Goal: Task Accomplishment & Management: Complete application form

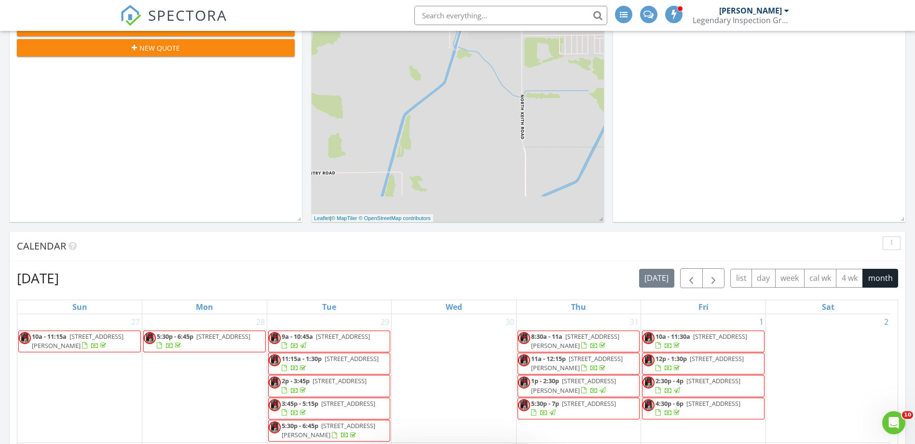
scroll to position [48, 0]
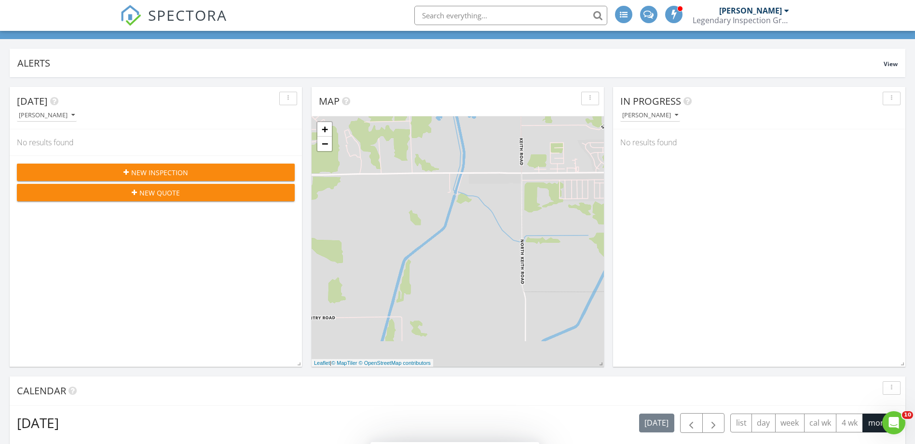
click at [173, 167] on span "New Inspection" at bounding box center [159, 172] width 57 height 10
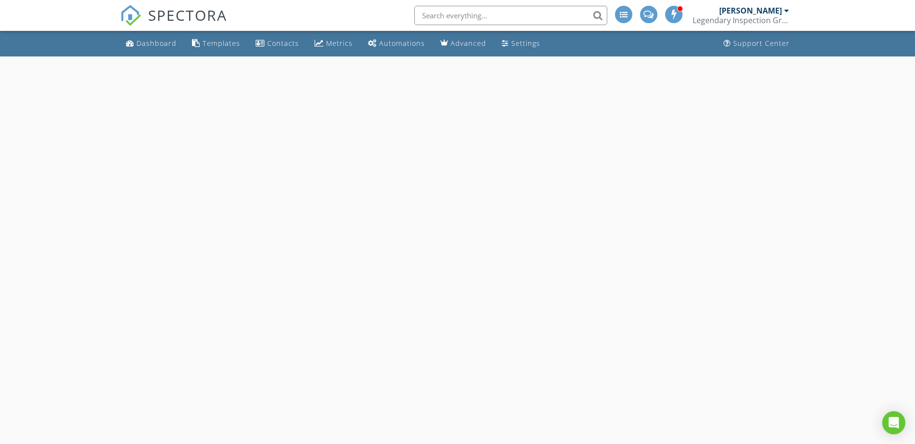
select select "7"
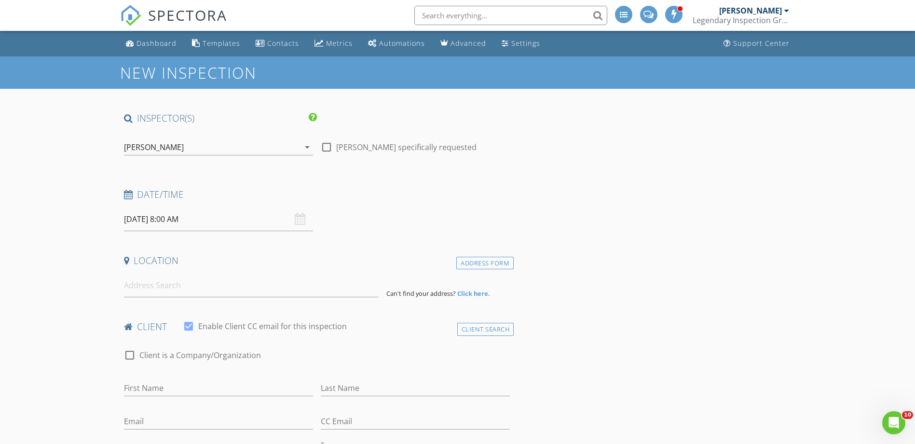
click at [198, 214] on input "08/29/2025 8:00 AM" at bounding box center [218, 219] width 189 height 24
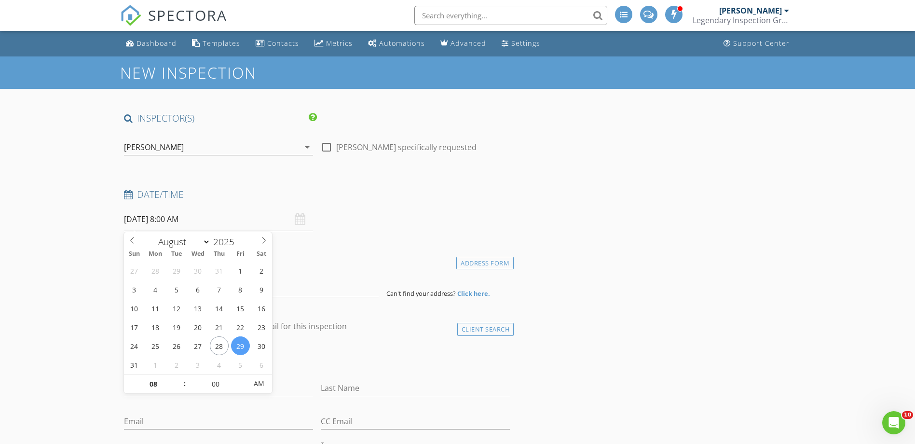
click at [183, 377] on span ":" at bounding box center [184, 383] width 3 height 19
type input "09"
type input "08/29/2025 9:00 AM"
click at [179, 378] on span at bounding box center [180, 379] width 7 height 10
type input "10"
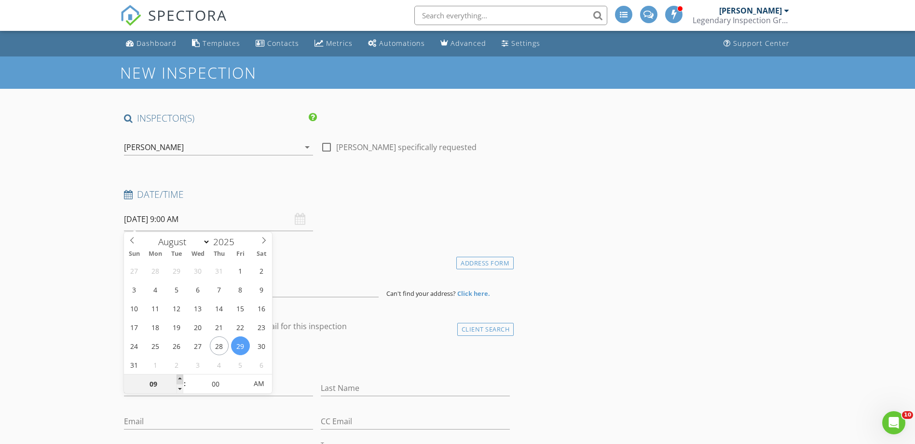
type input "08/29/2025 10:00 AM"
click at [179, 378] on span at bounding box center [180, 379] width 7 height 10
type input "11"
type input "08/29/2025 11:00 AM"
click at [179, 378] on span at bounding box center [180, 379] width 7 height 10
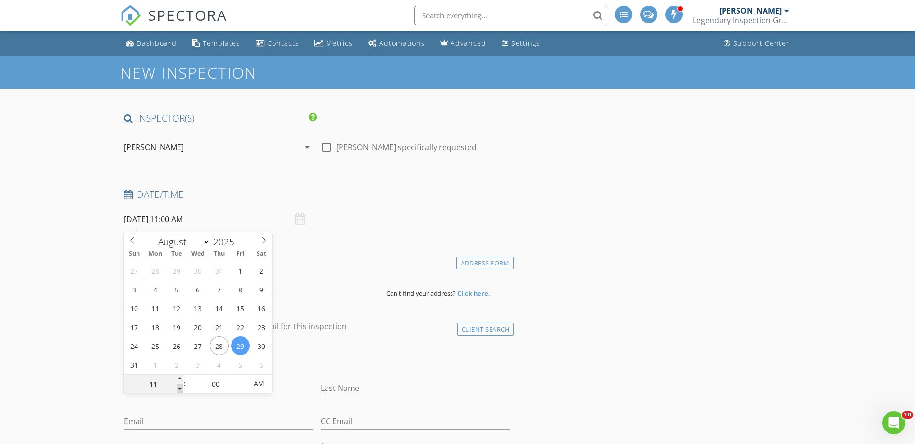
type input "10"
type input "[DATE] 10:00 AM"
click at [181, 385] on span at bounding box center [180, 389] width 7 height 10
type input "09"
type input "[DATE] 9:00 AM"
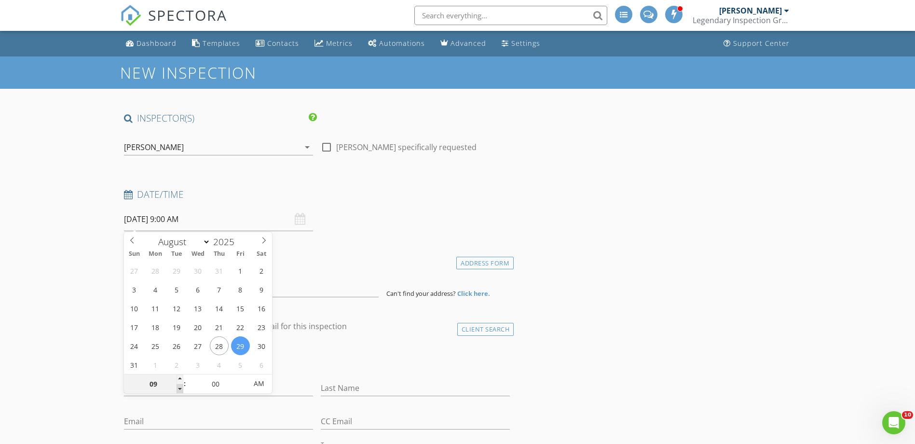
click at [181, 389] on span at bounding box center [180, 389] width 7 height 10
click at [183, 389] on div "09 : 00 AM" at bounding box center [198, 383] width 149 height 19
type input "08"
type input "[DATE] 8:00 AM"
click at [183, 389] on span at bounding box center [180, 389] width 7 height 10
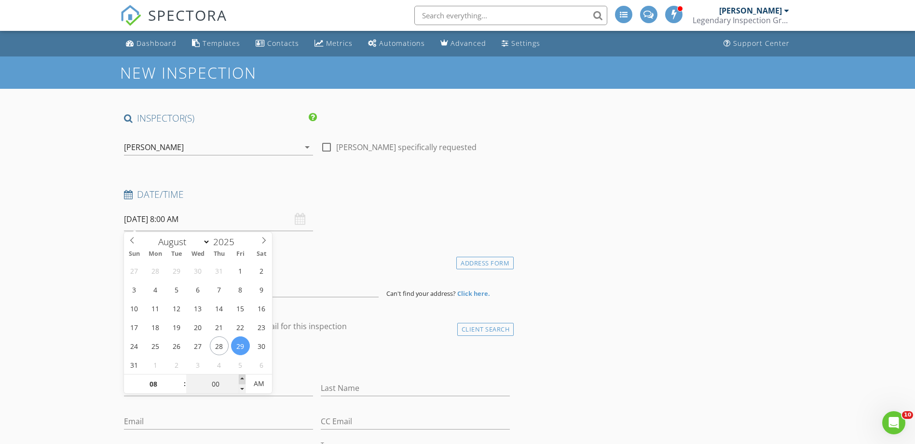
type input "05"
type input "08/29/2025 8:05 AM"
click at [242, 378] on span at bounding box center [242, 379] width 7 height 10
type input "10"
type input "08/29/2025 8:10 AM"
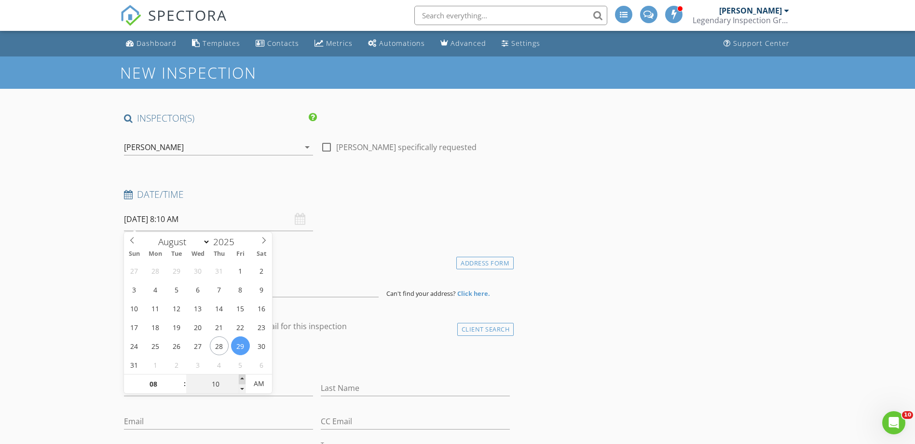
click at [242, 378] on span at bounding box center [242, 379] width 7 height 10
type input "15"
type input "08/29/2025 8:15 AM"
click at [241, 378] on span at bounding box center [242, 379] width 7 height 10
type input "20"
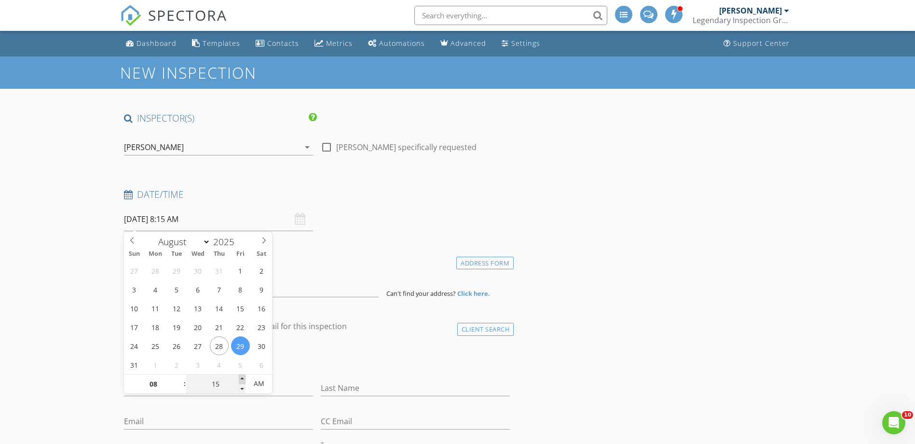
type input "08/29/2025 8:20 AM"
click at [241, 378] on span at bounding box center [242, 379] width 7 height 10
type input "25"
type input "08/29/2025 8:25 AM"
click at [241, 378] on span at bounding box center [242, 379] width 7 height 10
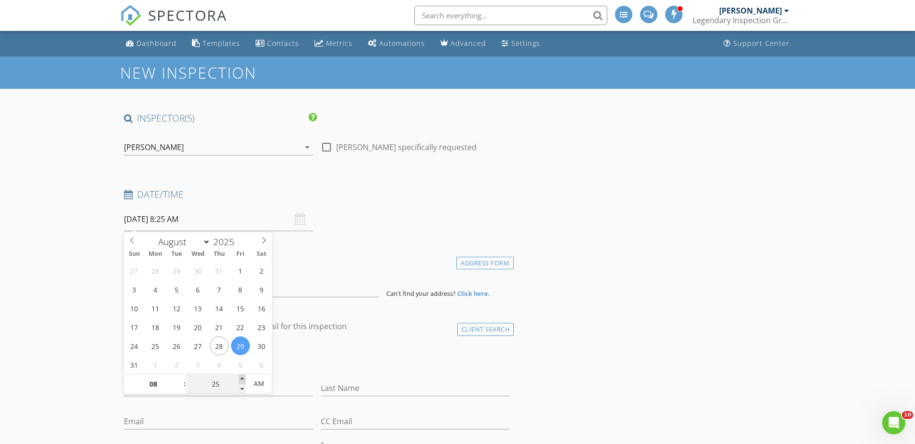
type input "30"
type input "08/29/2025 8:30 AM"
click at [241, 378] on span at bounding box center [242, 379] width 7 height 10
type input "35"
type input "08/29/2025 8:35 AM"
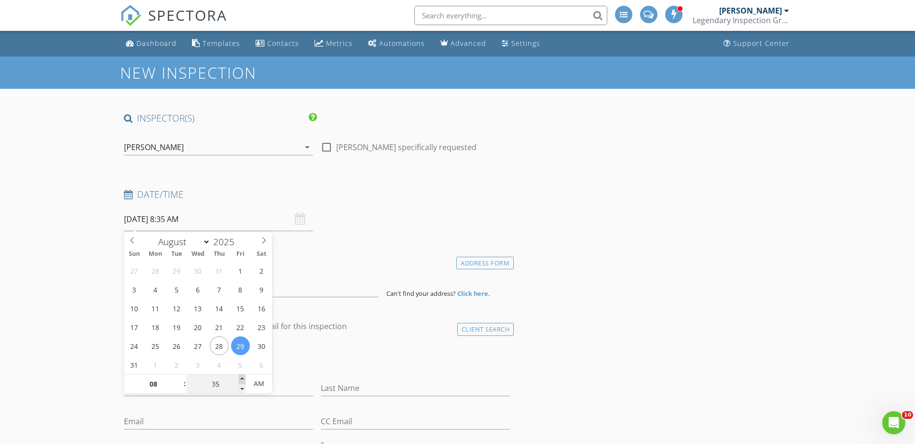
click at [241, 378] on span at bounding box center [242, 379] width 7 height 10
type input "30"
type input "08/29/2025 8:30 AM"
click at [240, 388] on span at bounding box center [242, 389] width 7 height 10
click at [305, 292] on input at bounding box center [251, 286] width 255 height 24
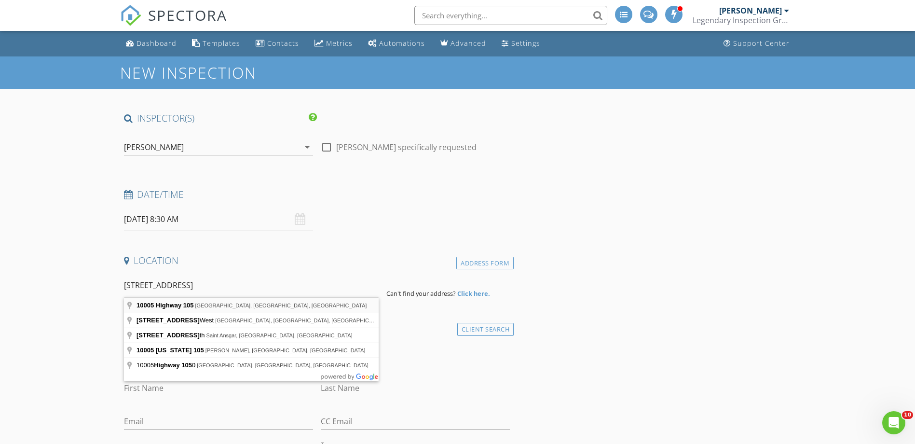
type input "10005 Highway 105, Beaumont, TX, USA"
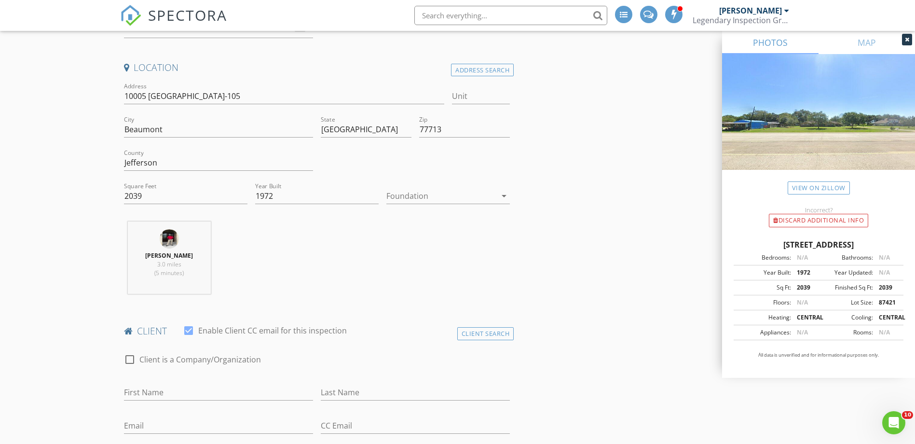
scroll to position [241, 0]
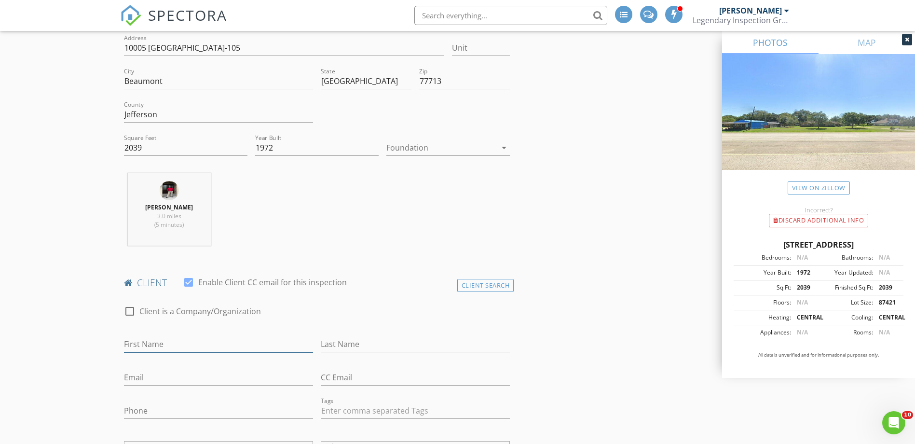
click at [190, 348] on input "First Name" at bounding box center [218, 344] width 189 height 16
type input "Merli"
type input "Uribe"
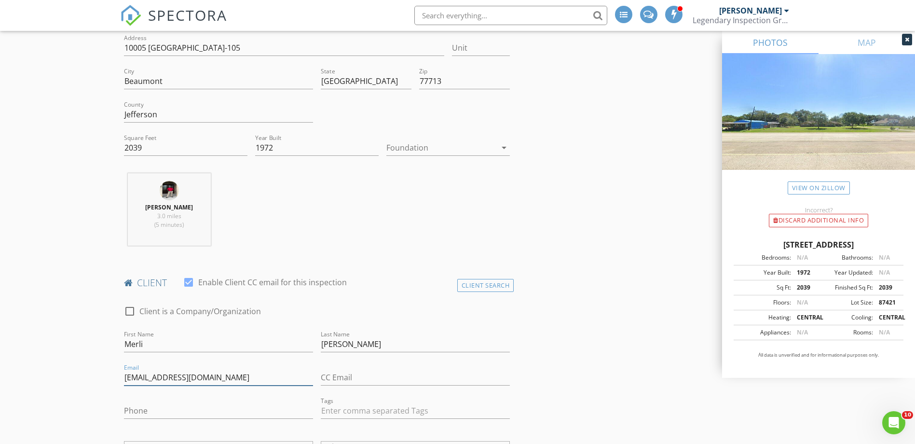
type input "merlijaimes2@outlook.com"
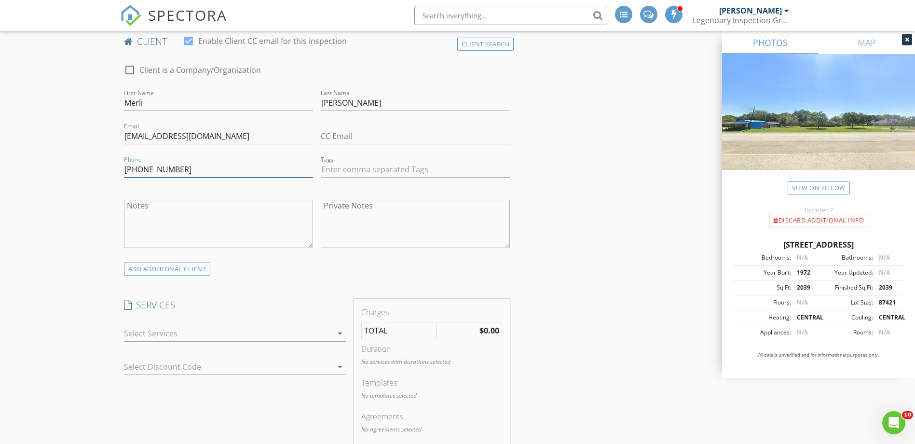
type input "409-853-9314"
click at [157, 337] on div at bounding box center [228, 333] width 208 height 15
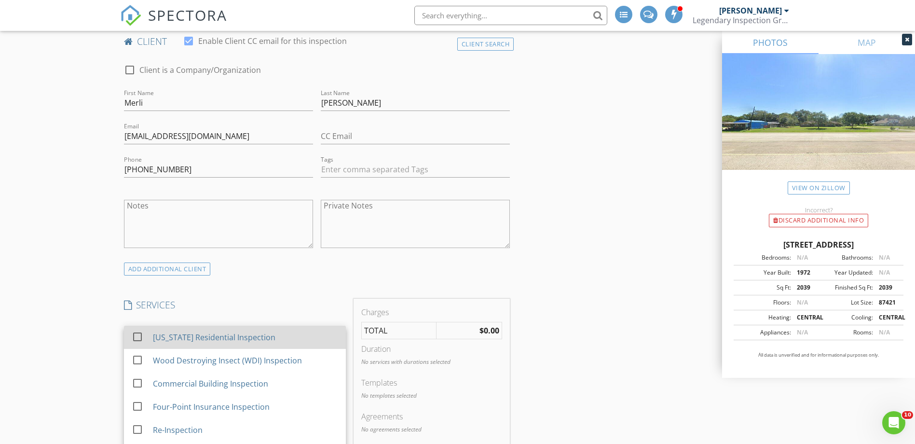
click at [152, 346] on div "check_box_outline_blank Texas Residential Inspection" at bounding box center [235, 338] width 207 height 22
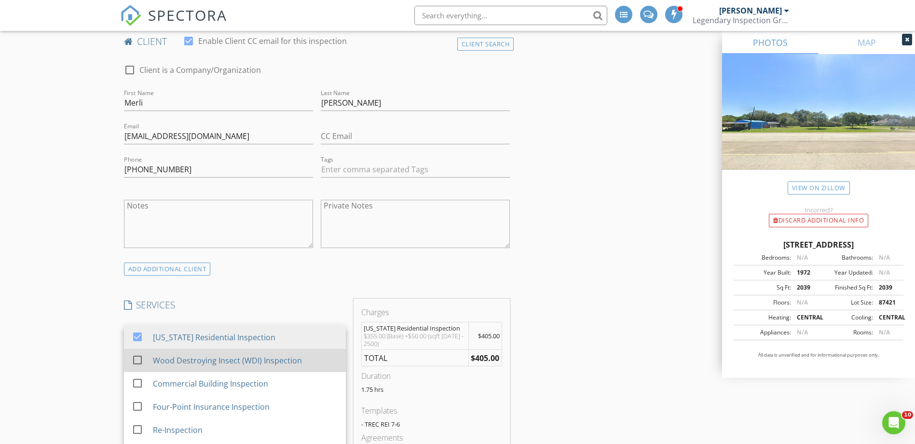
click at [167, 359] on div "Wood Destroying Insect (WDI) Inspection" at bounding box center [226, 361] width 149 height 12
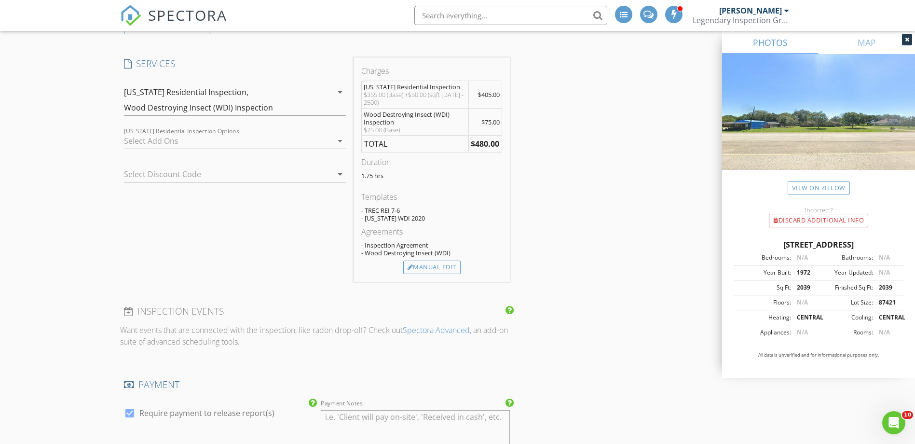
scroll to position [868, 0]
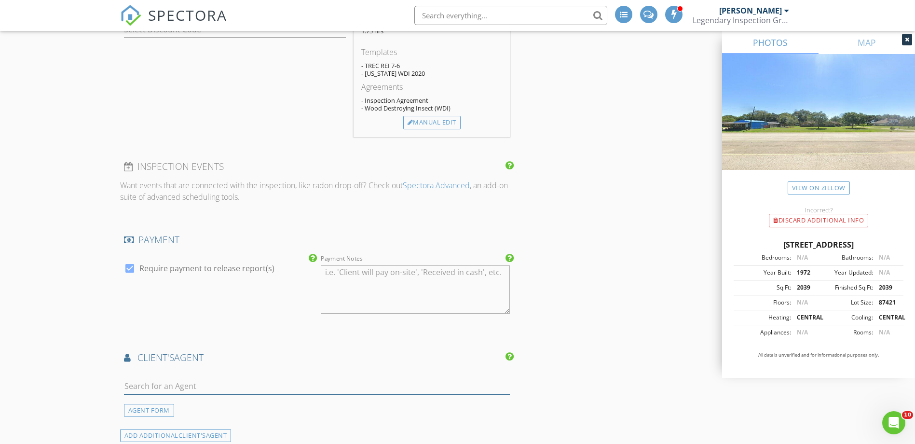
click at [201, 379] on input "text" at bounding box center [317, 386] width 386 height 16
type input "jonathan"
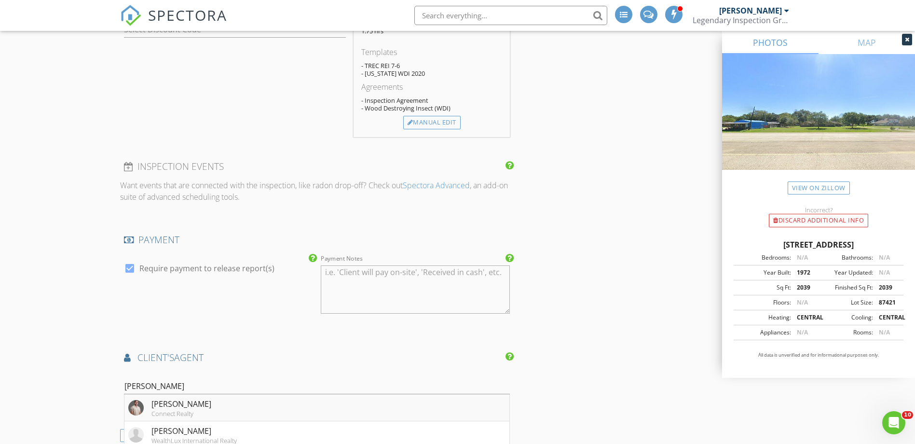
click at [188, 399] on div "Jonathan Castelan" at bounding box center [182, 404] width 60 height 12
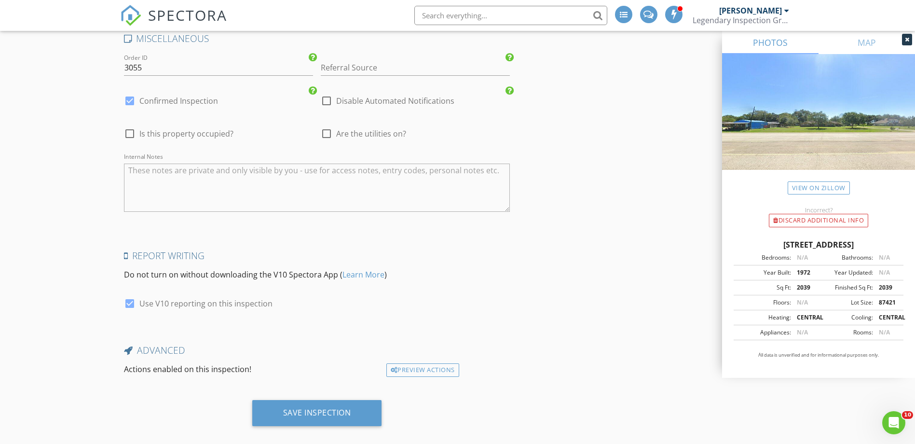
scroll to position [1653, 0]
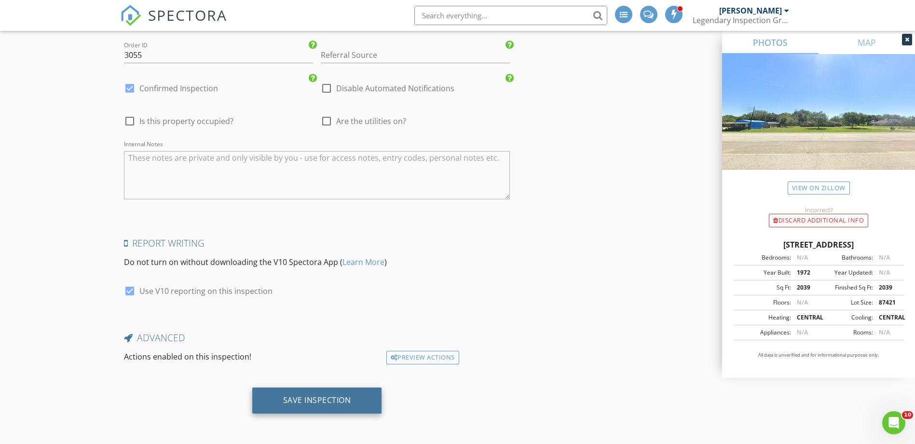
click at [310, 407] on div "Save Inspection" at bounding box center [317, 400] width 130 height 26
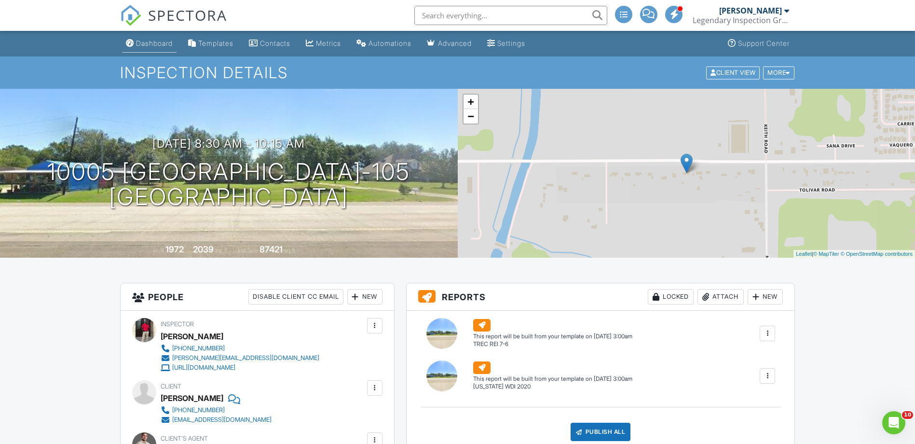
click at [147, 46] on div "Dashboard" at bounding box center [154, 43] width 37 height 8
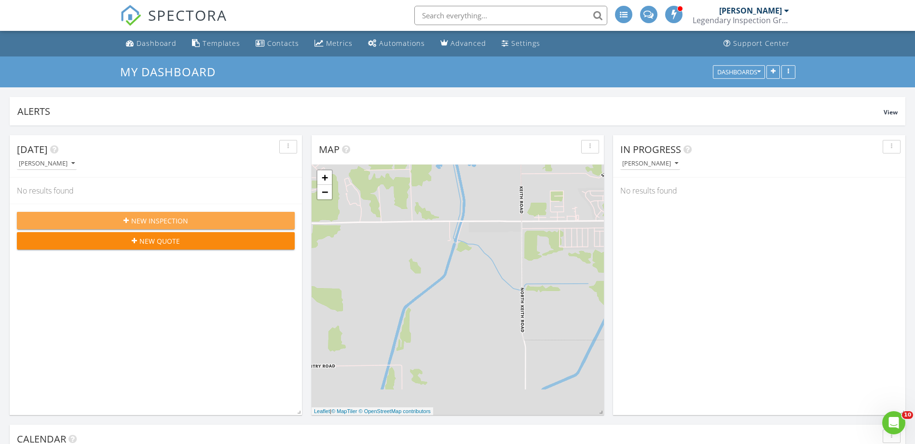
click at [191, 223] on div "New Inspection" at bounding box center [156, 221] width 262 height 10
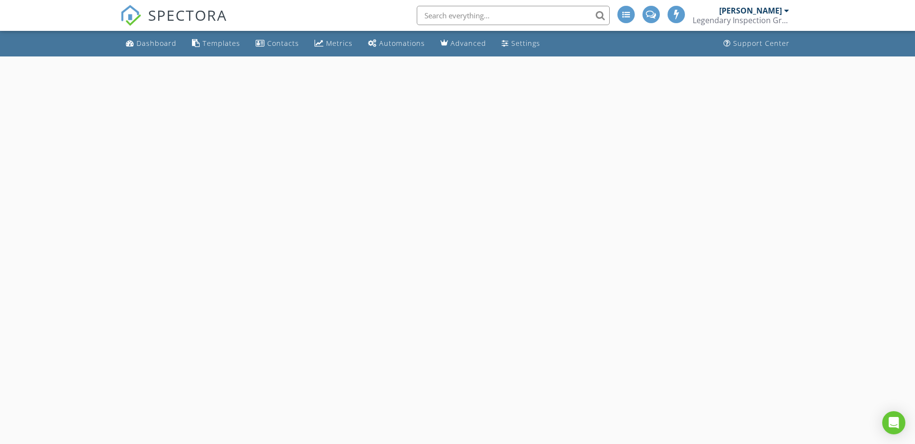
select select "7"
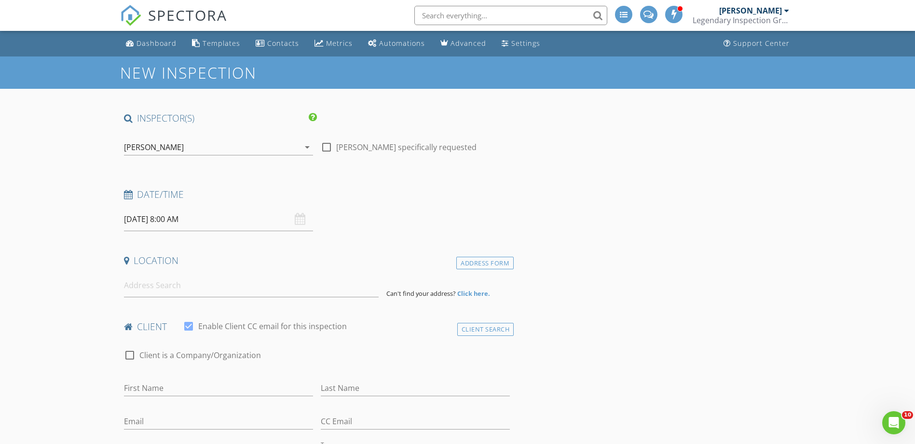
click at [238, 218] on input "[DATE] 8:00 AM" at bounding box center [218, 219] width 189 height 24
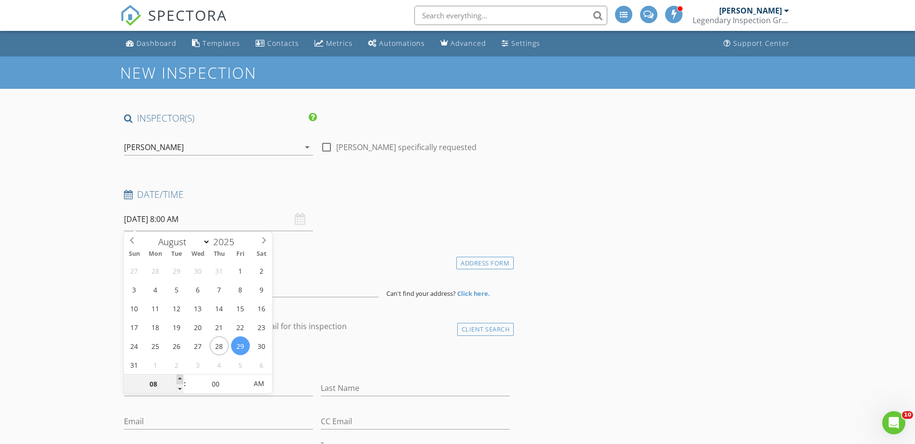
type input "09"
type input "[DATE] 9:00 AM"
click at [182, 378] on span at bounding box center [180, 379] width 7 height 10
type input "10"
type input "[DATE] 10:00 AM"
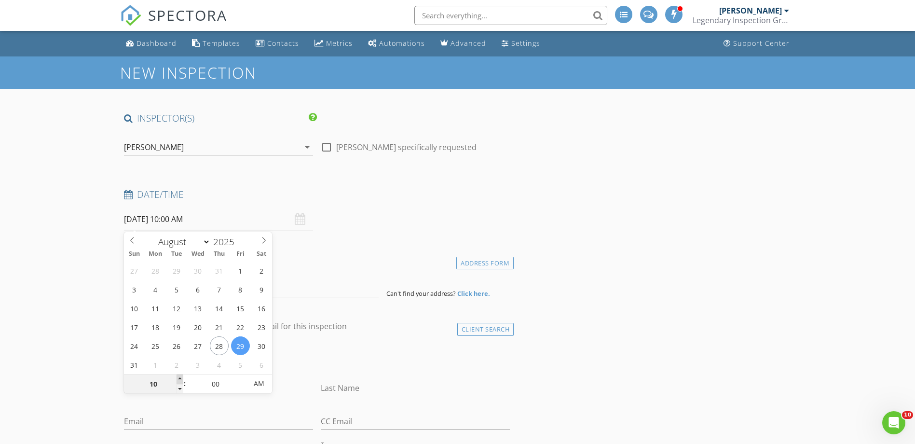
click at [182, 378] on span at bounding box center [180, 379] width 7 height 10
type input "11"
type input "[DATE] 11:00 AM"
click at [182, 378] on span at bounding box center [180, 379] width 7 height 10
type input "12"
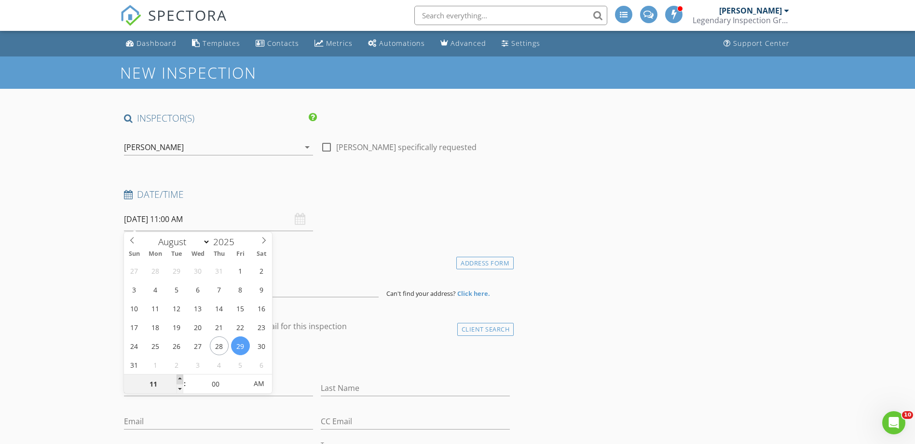
type input "[DATE] 12:00 PM"
click at [182, 378] on span at bounding box center [180, 379] width 7 height 10
type input "11"
type input "[DATE] 11:00 AM"
click at [179, 389] on span at bounding box center [180, 389] width 7 height 10
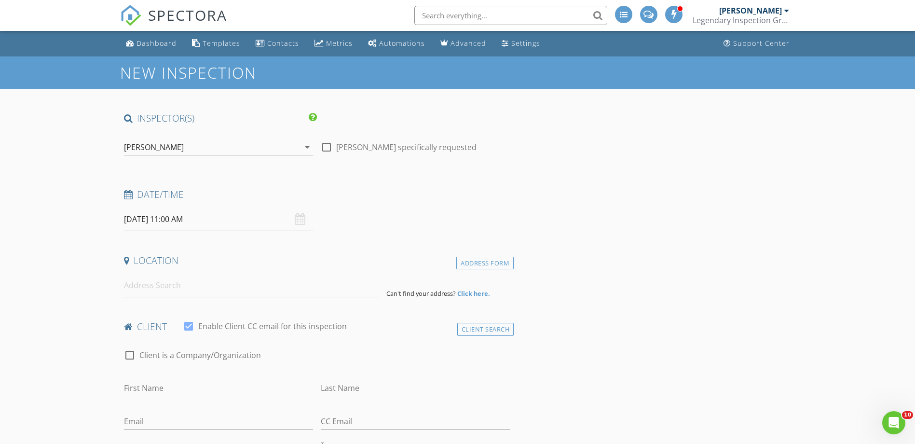
click at [301, 292] on input at bounding box center [251, 286] width 255 height 24
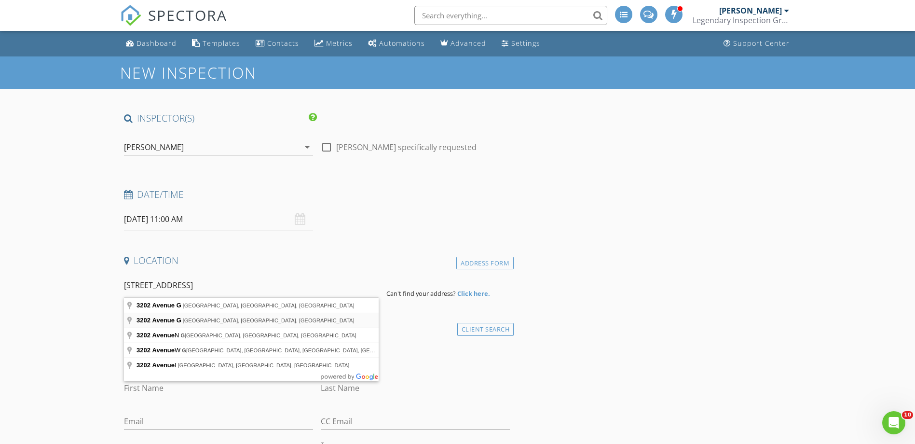
type input "[STREET_ADDRESS]"
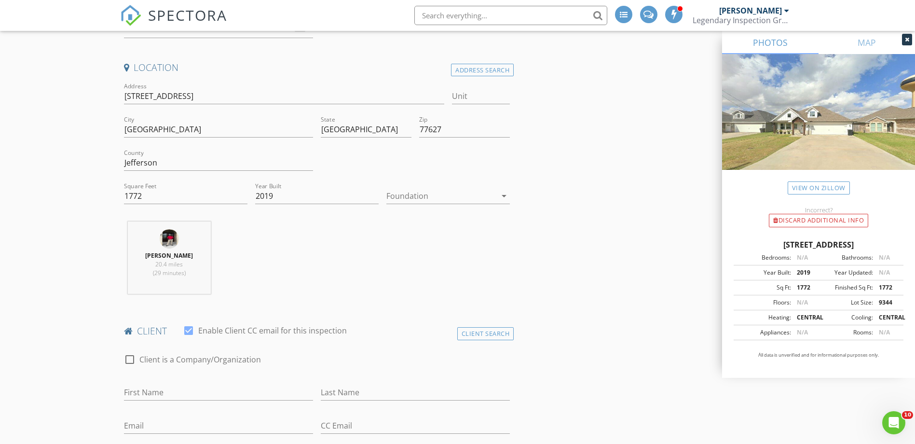
scroll to position [241, 0]
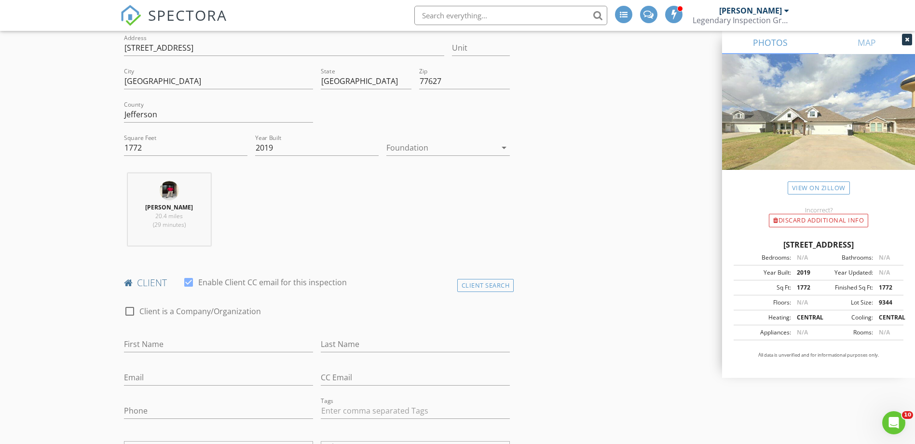
click at [167, 335] on div "First Name" at bounding box center [218, 346] width 189 height 31
click at [187, 344] on input "First Name" at bounding box center [218, 344] width 189 height 16
type input "[DEMOGRAPHIC_DATA]"
type input "[PERSON_NAME]"
type input "[EMAIL_ADDRESS][DOMAIN_NAME]"
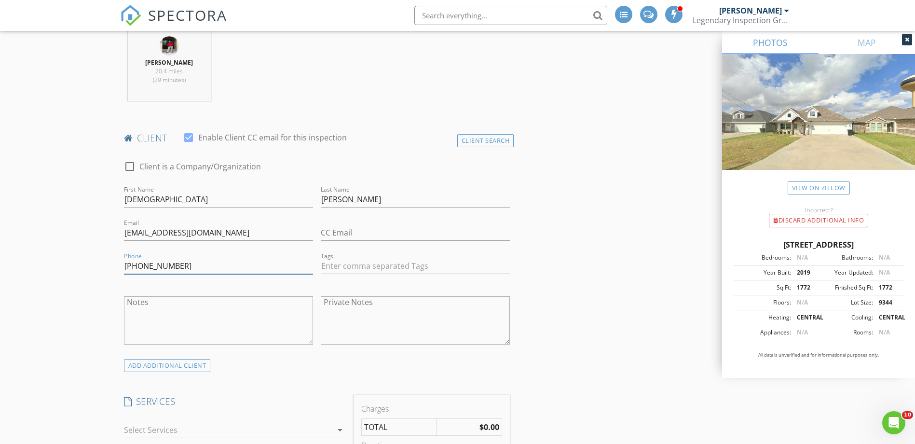
scroll to position [531, 0]
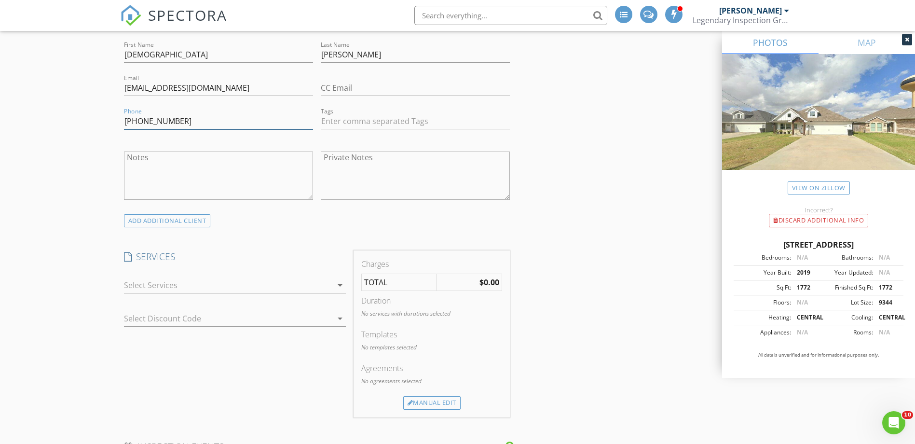
type input "[PHONE_NUMBER]"
click at [179, 290] on div at bounding box center [228, 284] width 208 height 15
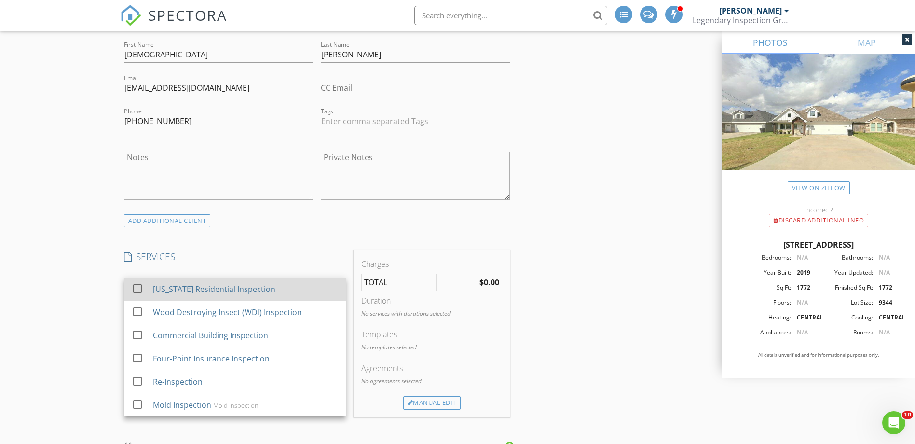
click at [179, 299] on div "check_box_outline_blank [US_STATE] Residential Inspection" at bounding box center [235, 289] width 207 height 22
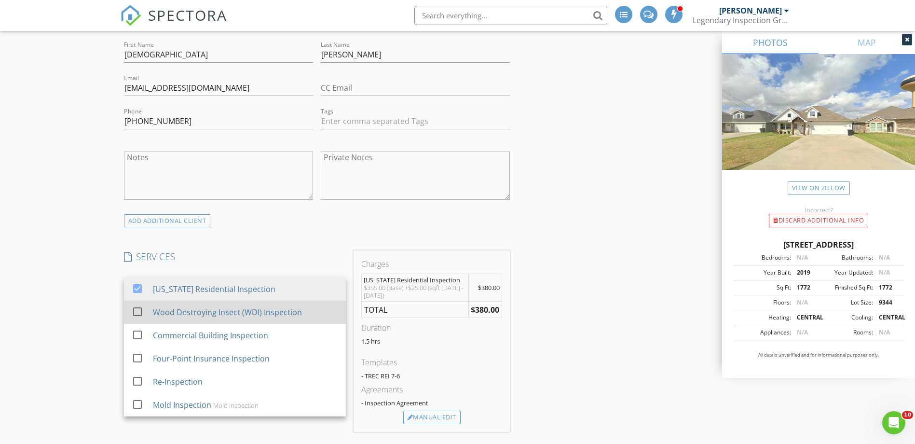
click at [227, 314] on div "Wood Destroying Insect (WDI) Inspection" at bounding box center [226, 312] width 149 height 12
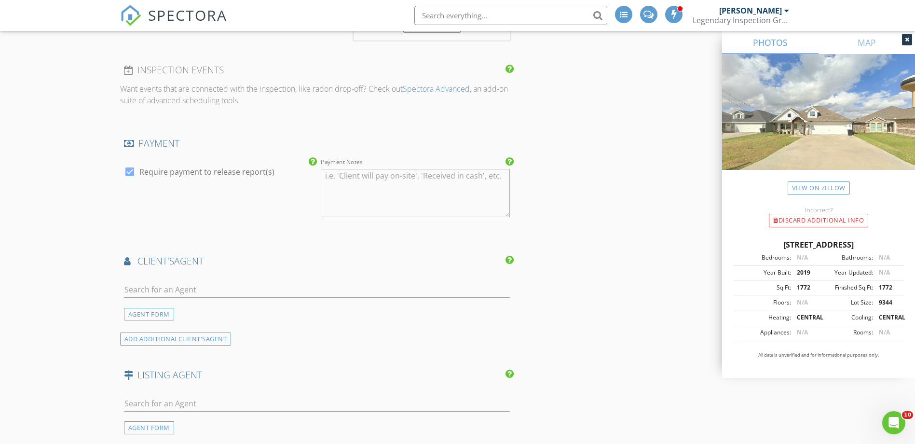
scroll to position [1061, 0]
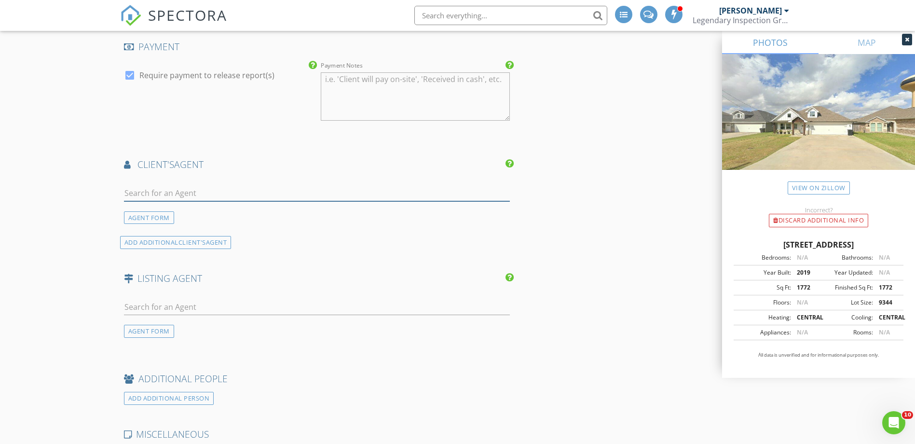
click at [150, 194] on input "text" at bounding box center [317, 193] width 386 height 16
type input "[PERSON_NAME]"
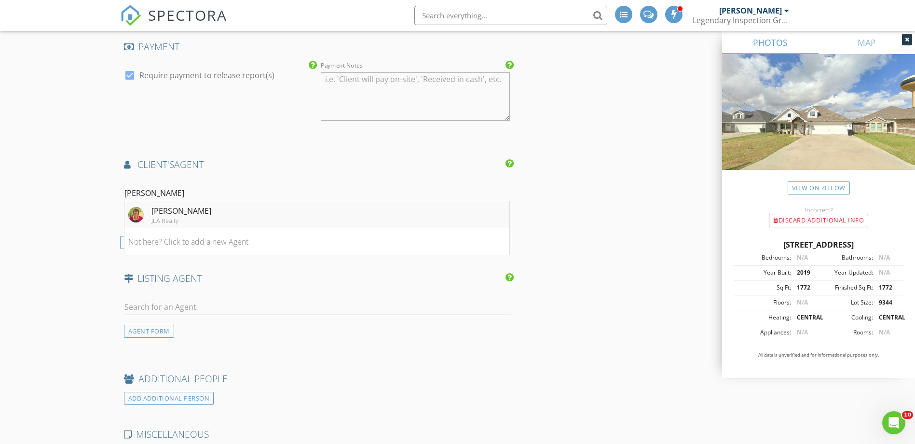
click at [211, 209] on div "[PERSON_NAME]" at bounding box center [182, 211] width 60 height 12
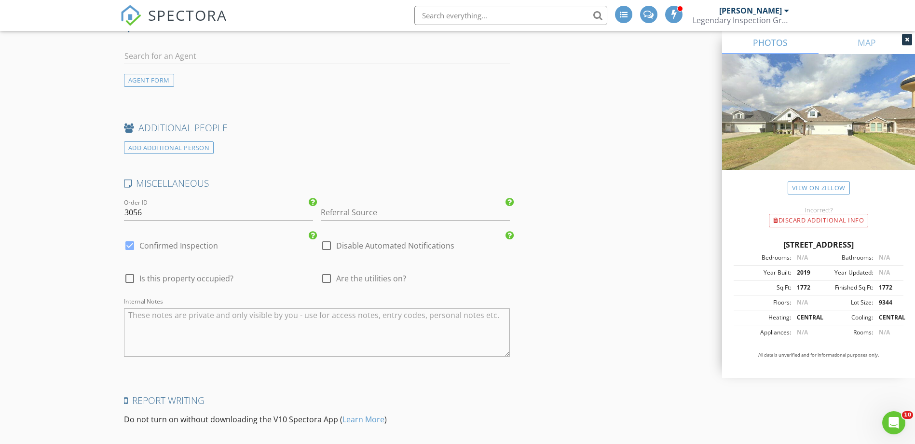
scroll to position [1653, 0]
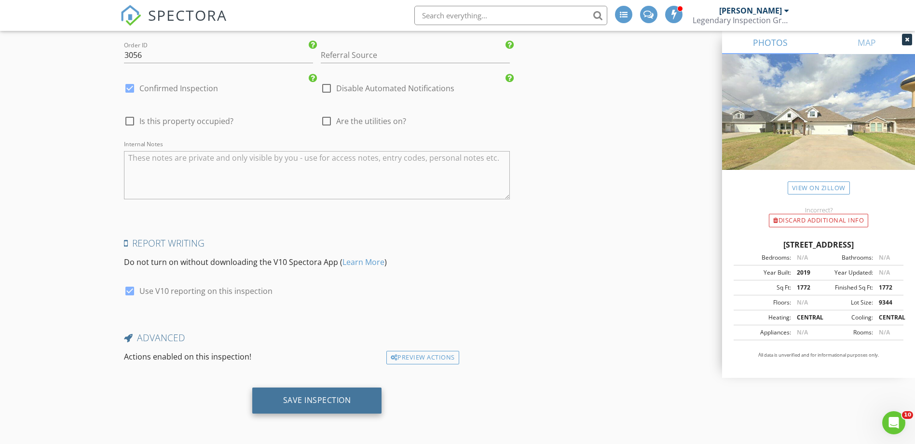
click at [344, 400] on div "Save Inspection" at bounding box center [317, 400] width 68 height 10
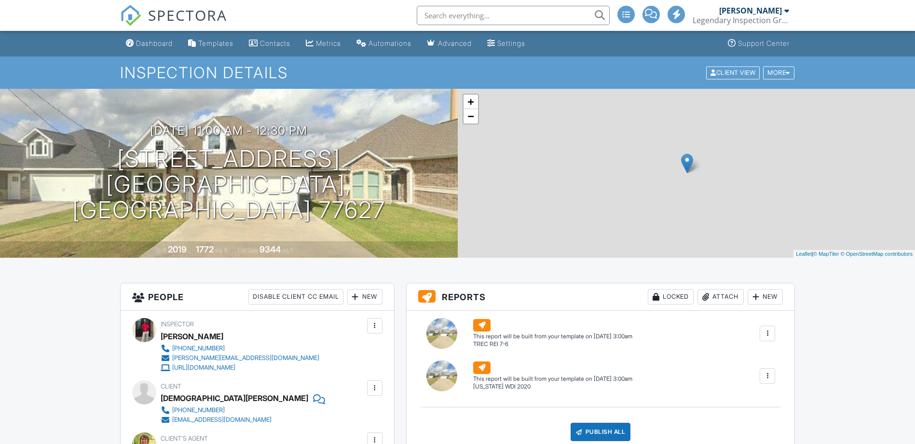
drag, startPoint x: 0, startPoint y: 0, endPoint x: 161, endPoint y: 53, distance: 169.1
click at [161, 43] on div "Dashboard" at bounding box center [154, 43] width 37 height 8
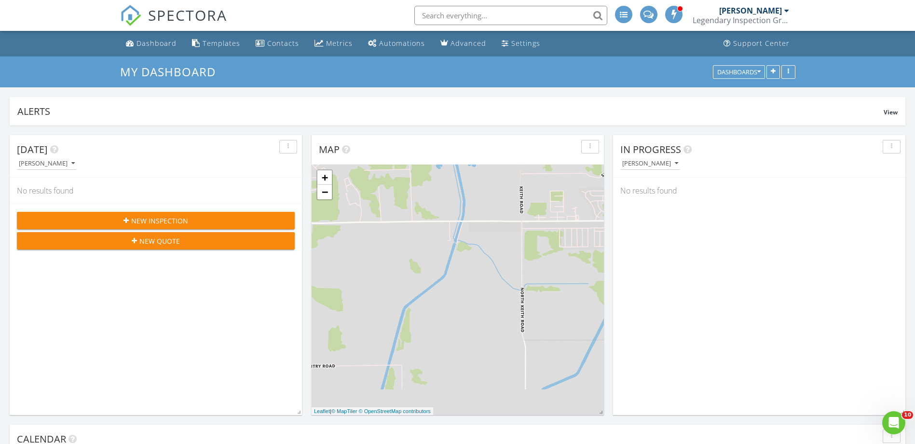
click at [454, 14] on input "text" at bounding box center [510, 15] width 193 height 19
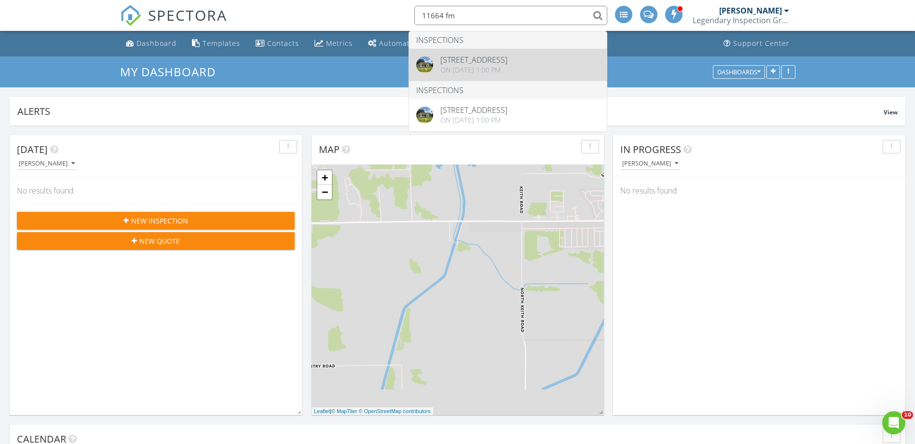
type input "11664 fm"
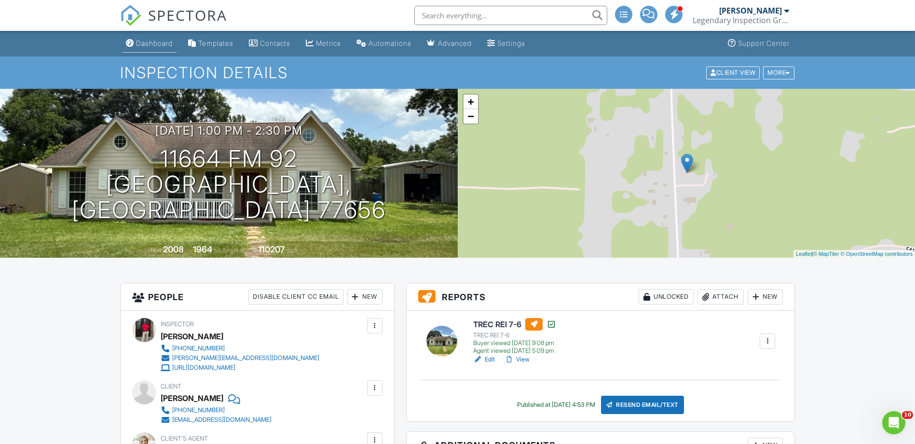
click at [149, 48] on link "Dashboard" at bounding box center [149, 44] width 55 height 18
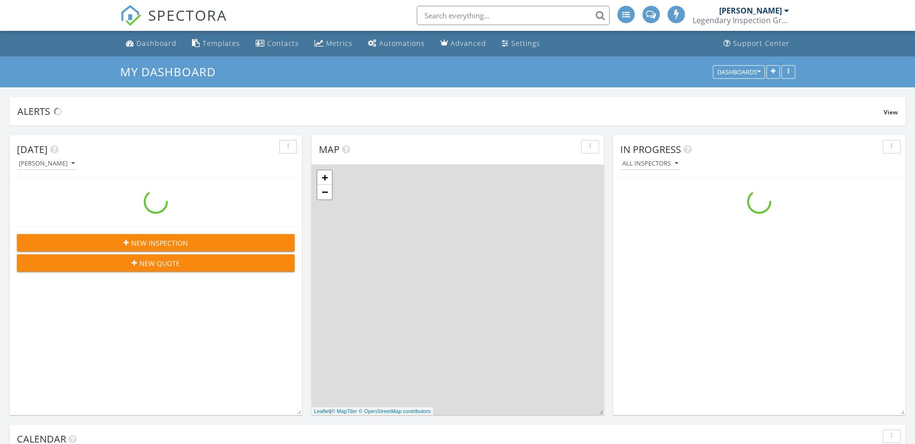
scroll to position [893, 930]
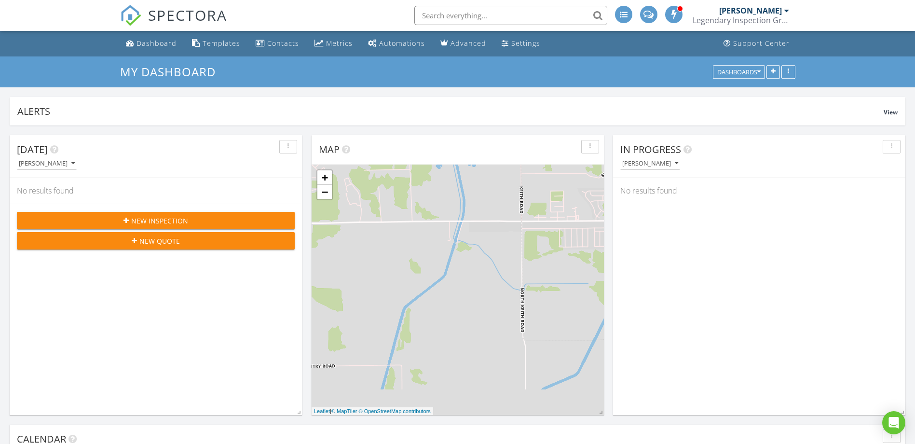
click at [83, 218] on div "New Inspection" at bounding box center [156, 221] width 262 height 10
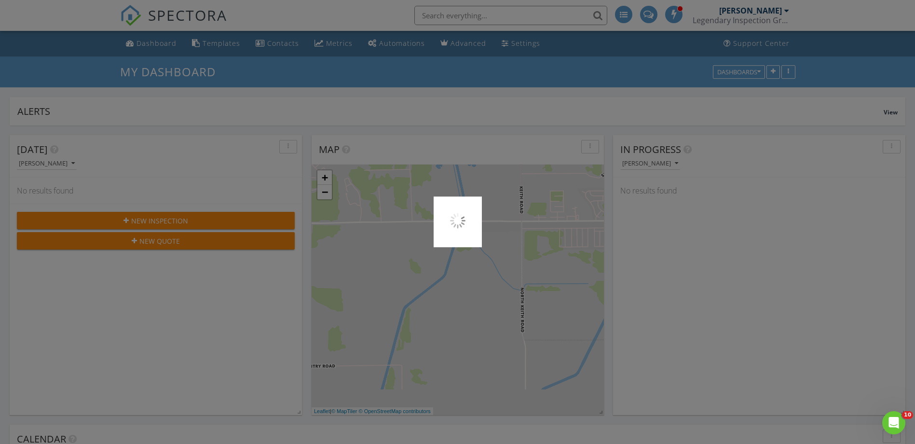
scroll to position [0, 0]
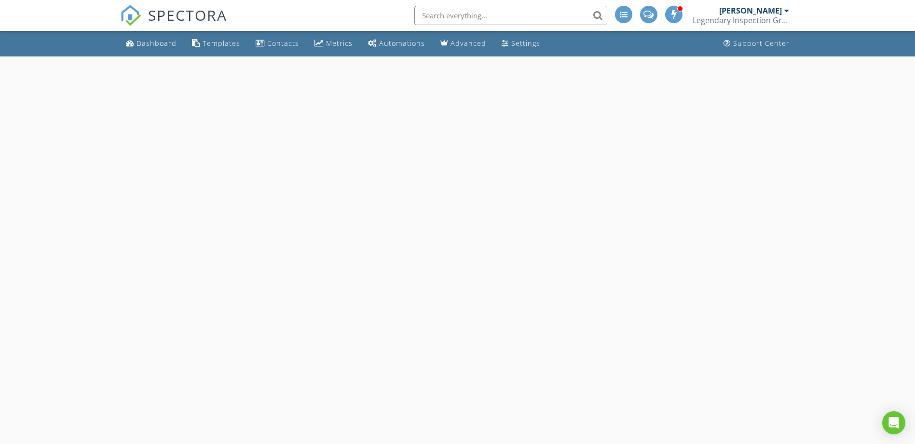
select select "7"
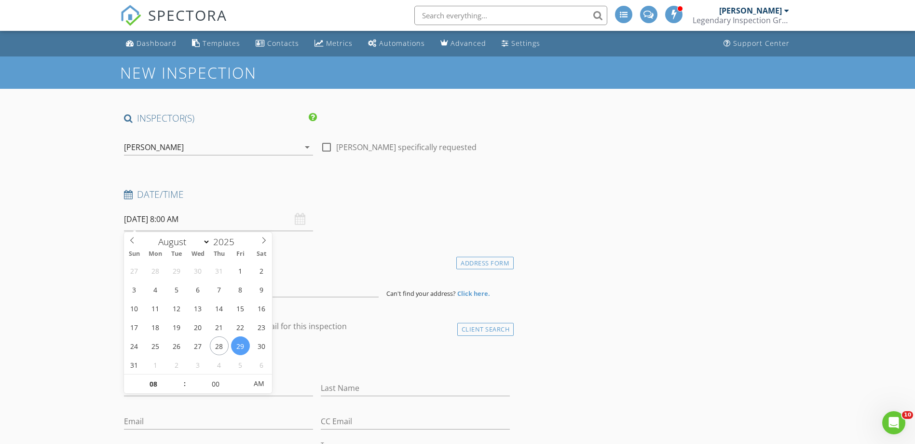
click at [204, 221] on input "[DATE] 8:00 AM" at bounding box center [218, 219] width 189 height 24
type input "[DATE] 8:00 AM"
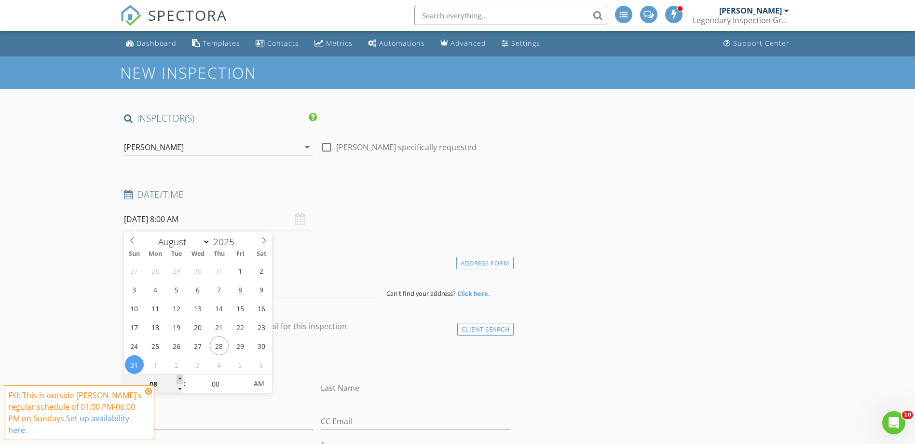
type input "09"
type input "[DATE] 9:00 AM"
click at [178, 379] on span at bounding box center [180, 379] width 7 height 10
type input "10"
type input "08/31/2025 10:00 AM"
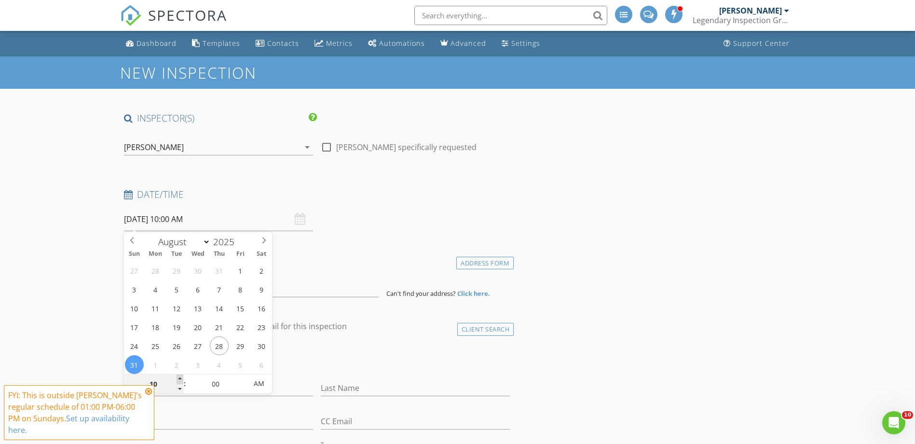
click at [179, 379] on span at bounding box center [180, 379] width 7 height 10
type input "11"
type input "08/31/2025 11:00 AM"
click at [179, 379] on span at bounding box center [180, 379] width 7 height 10
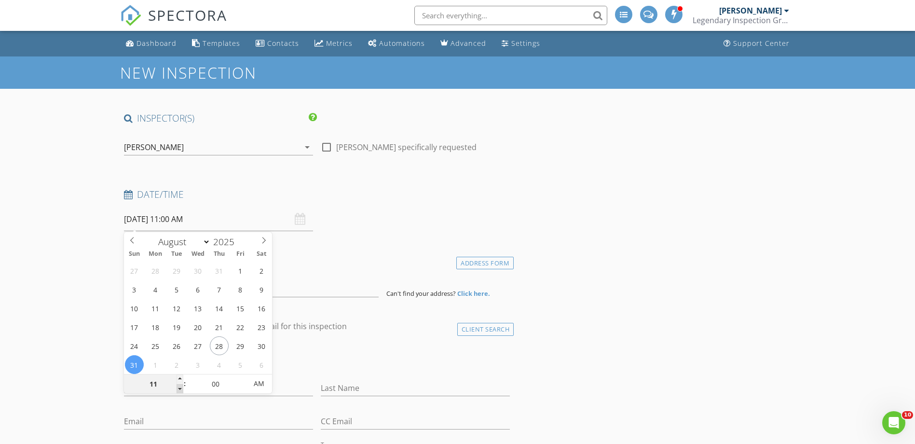
type input "10"
type input "08/31/2025 10:00 AM"
click at [178, 387] on span at bounding box center [180, 389] width 7 height 10
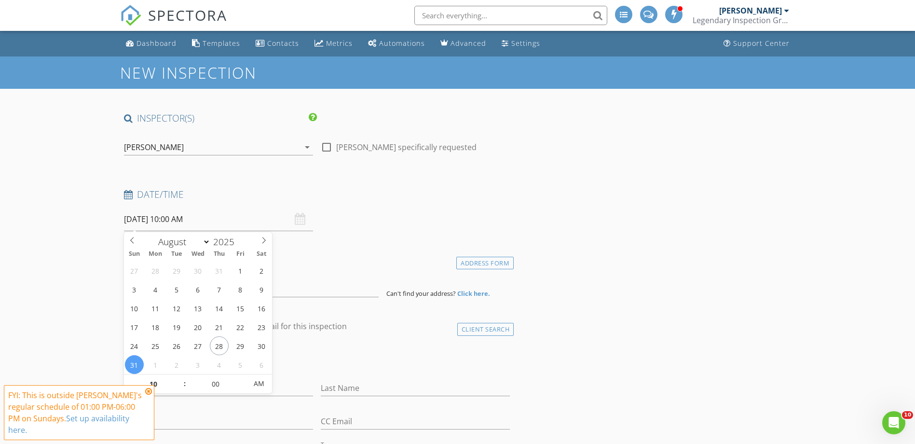
click at [389, 269] on div "Location" at bounding box center [317, 263] width 394 height 19
click at [151, 391] on icon at bounding box center [148, 391] width 7 height 8
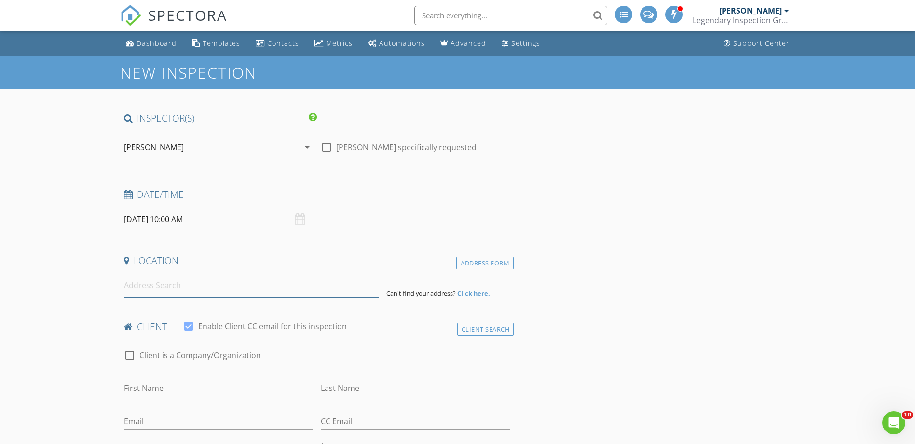
click at [196, 274] on input at bounding box center [251, 286] width 255 height 24
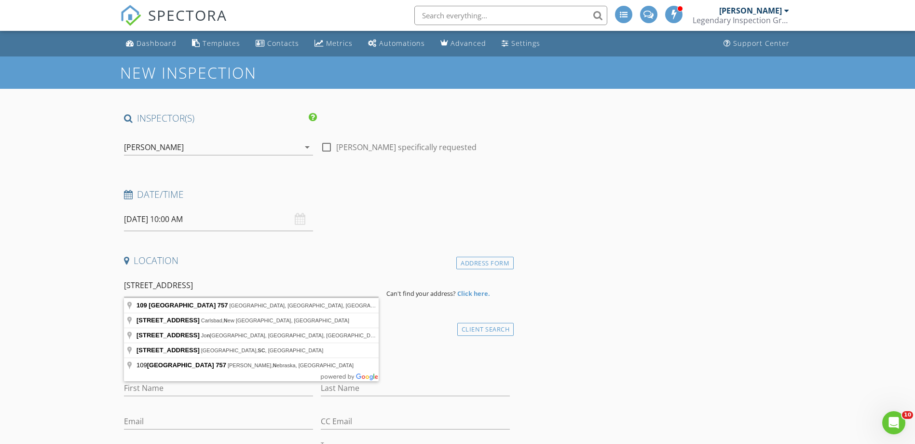
type input "109 County Road 757, Buna, TX, USA"
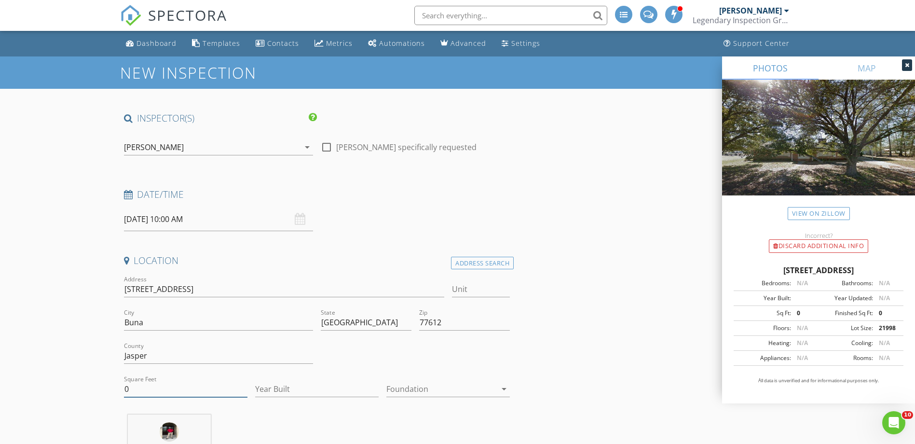
click at [141, 392] on input "0" at bounding box center [186, 389] width 124 height 16
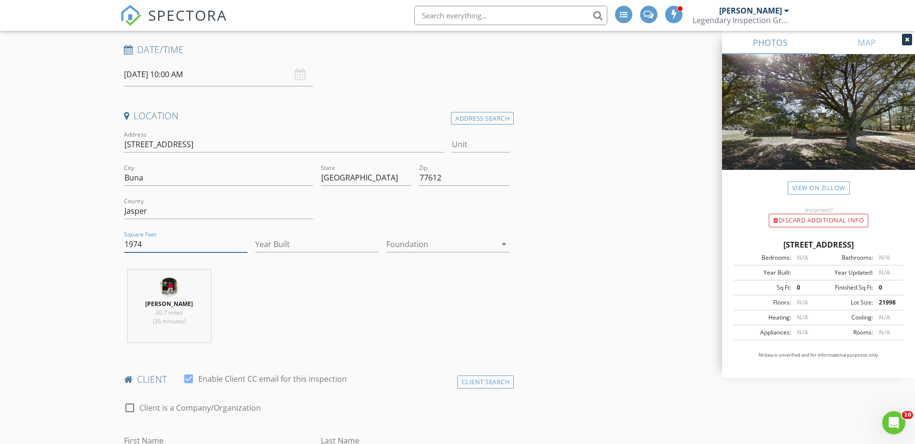
scroll to position [289, 0]
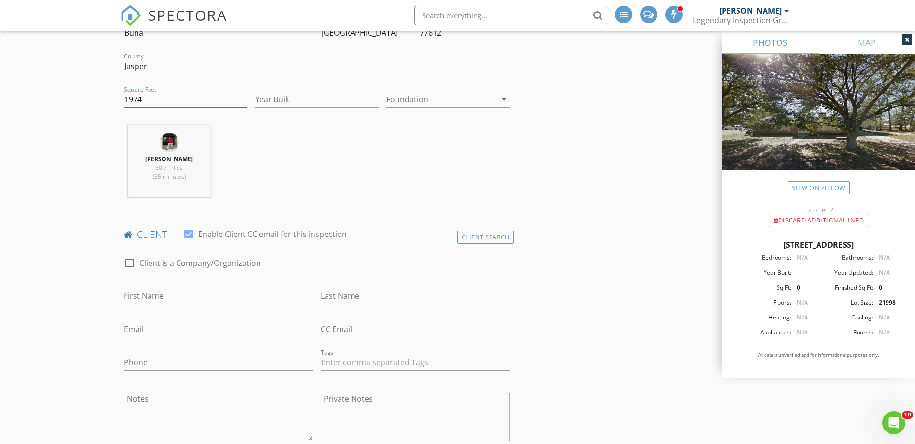
type input "1974"
click at [148, 291] on input "First Name" at bounding box center [218, 296] width 189 height 16
click at [469, 240] on div "Client Search" at bounding box center [485, 237] width 57 height 13
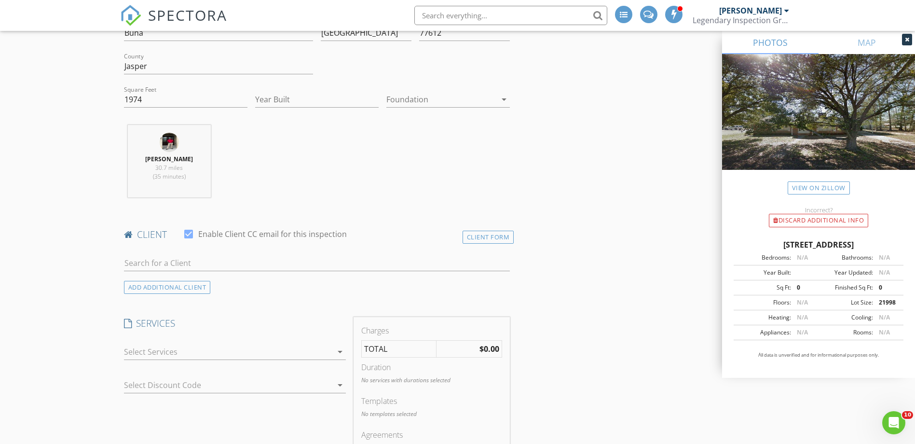
click at [219, 253] on div at bounding box center [317, 264] width 386 height 31
click at [170, 265] on input "text" at bounding box center [317, 263] width 386 height 16
type input "julie reic"
click at [138, 290] on img at bounding box center [135, 284] width 15 height 15
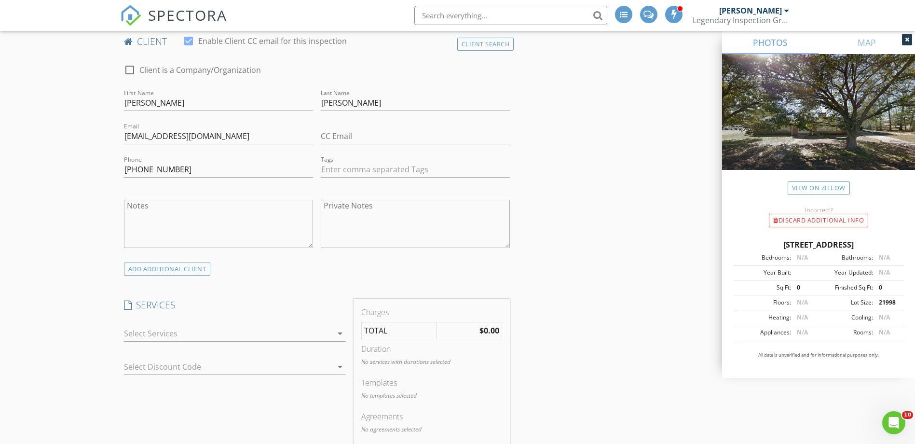
scroll to position [531, 0]
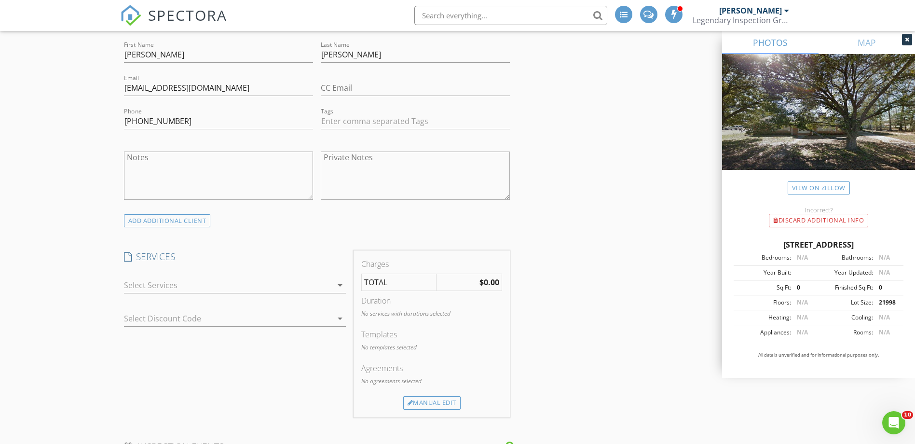
click at [191, 287] on div at bounding box center [228, 284] width 208 height 15
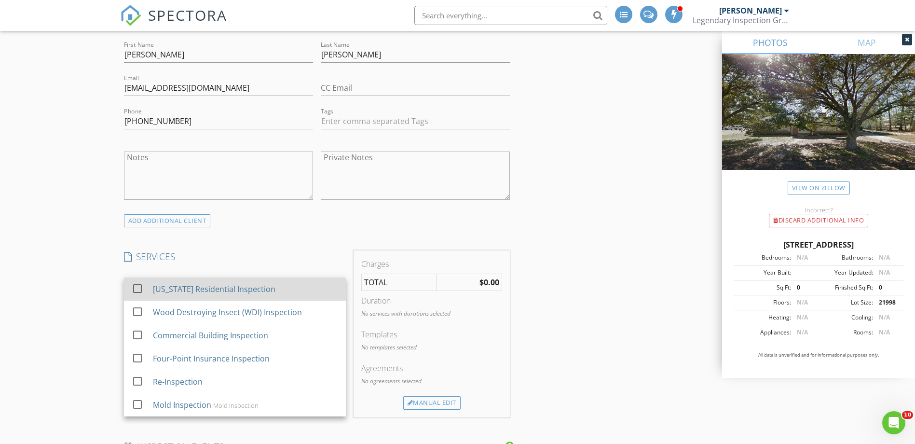
click at [189, 288] on div "[US_STATE] Residential Inspection" at bounding box center [213, 289] width 123 height 12
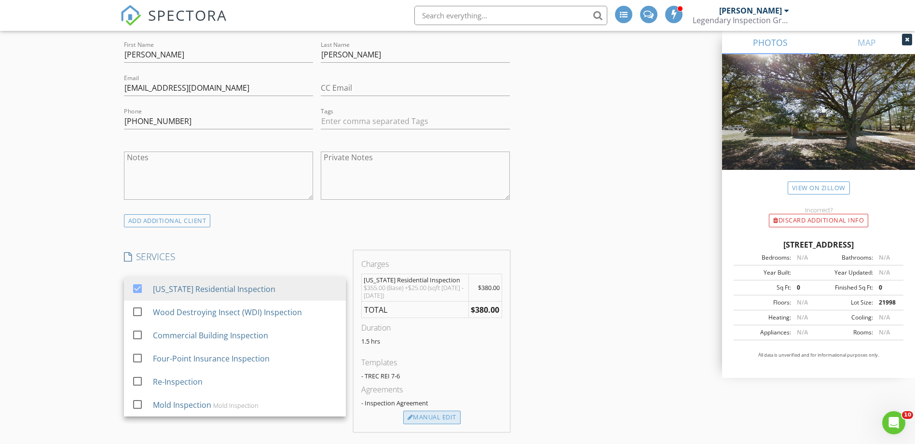
click at [443, 421] on div "Manual Edit" at bounding box center [431, 418] width 57 height 14
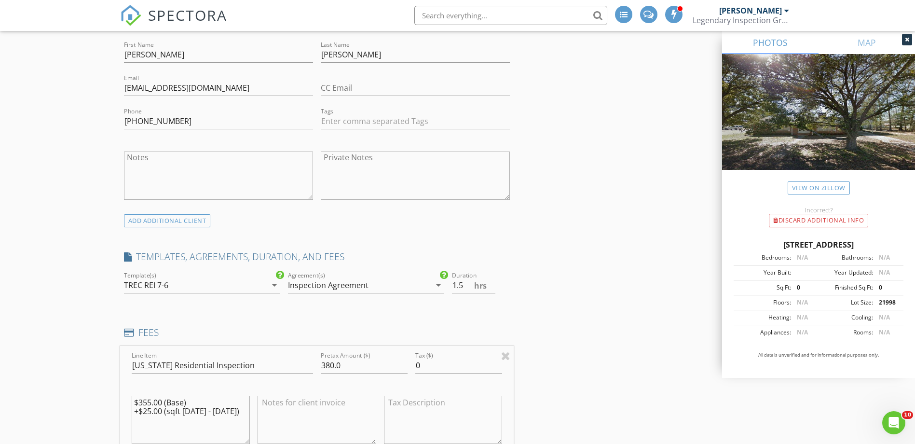
scroll to position [579, 0]
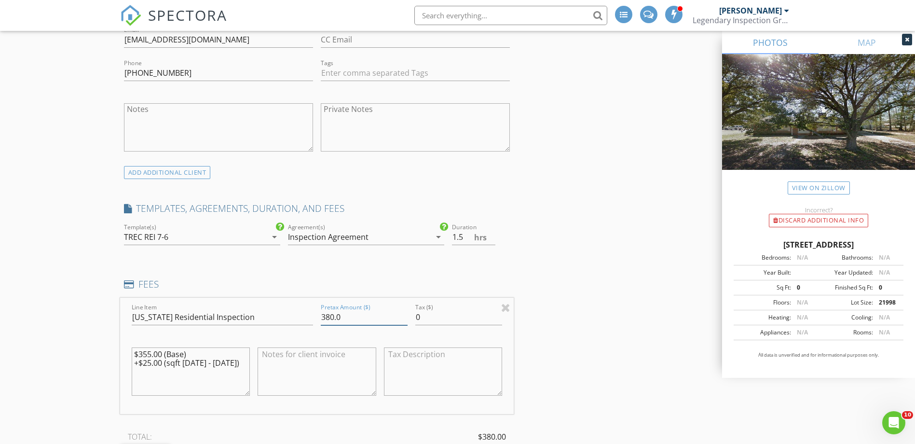
drag, startPoint x: 348, startPoint y: 320, endPoint x: 280, endPoint y: 318, distance: 68.1
click at [280, 318] on div "Line Item Texas Residential Inspection Pretax Amount ($) 380.0 Tax ($) 0 $355.0…" at bounding box center [317, 356] width 394 height 116
type input "405.00"
click at [152, 364] on textarea "$355.00 (Base) +$25.00 (sqft 1501 - 2000)" at bounding box center [191, 371] width 119 height 48
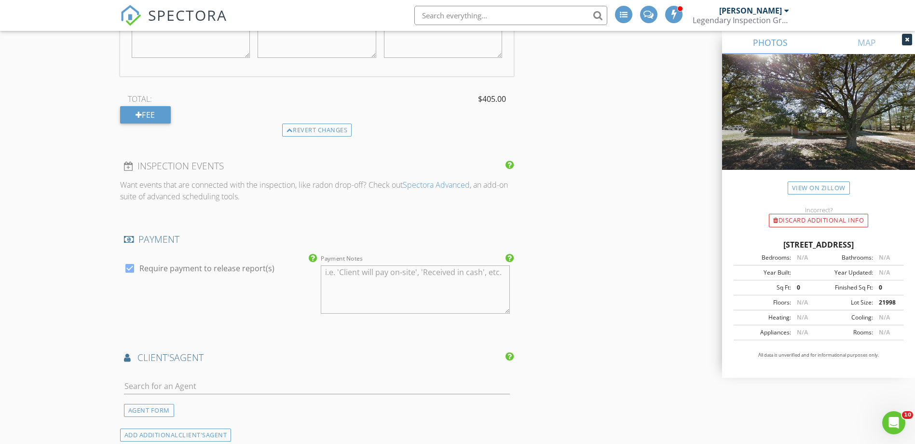
scroll to position [1061, 0]
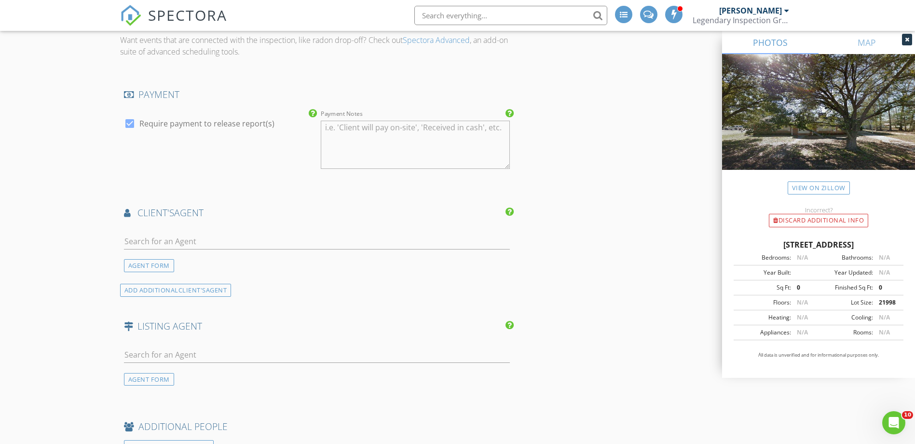
type textarea "$355.00 (Base) +$50.00 (sqft 1501 - 2000)"
click at [233, 251] on div at bounding box center [317, 247] width 386 height 26
click at [231, 243] on input "text" at bounding box center [317, 242] width 386 height 16
type input "allis"
click at [175, 263] on div "Allison Cornett" at bounding box center [182, 263] width 60 height 12
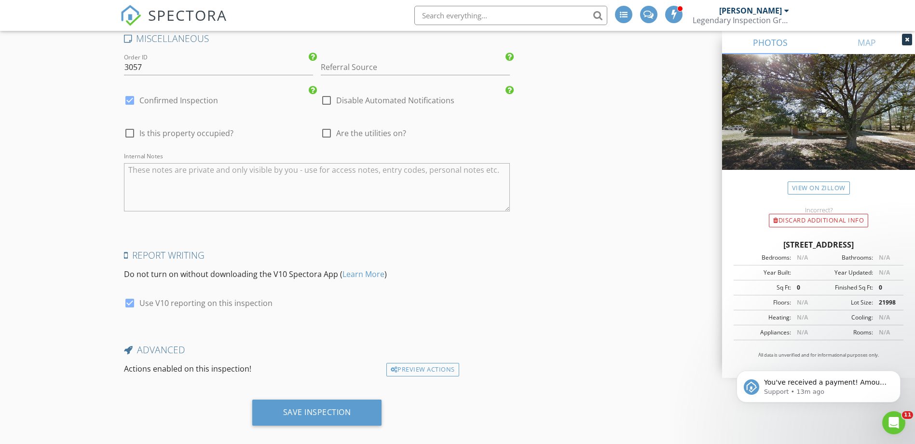
scroll to position [1701, 0]
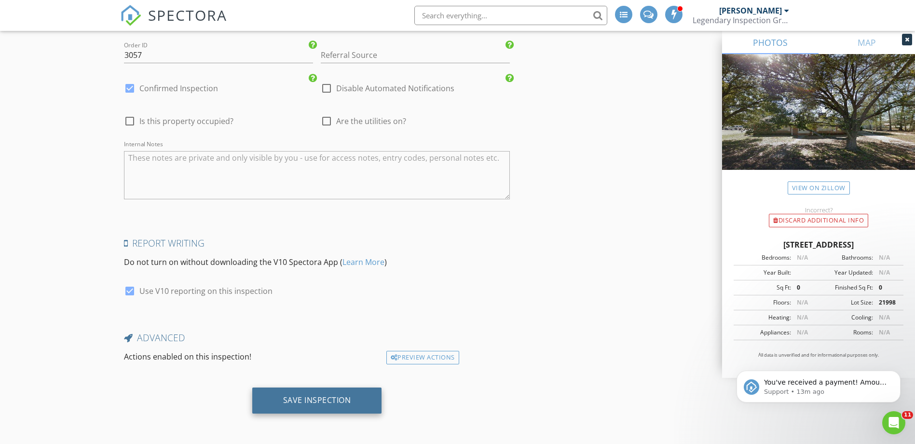
click at [316, 395] on div "Save Inspection" at bounding box center [317, 400] width 68 height 10
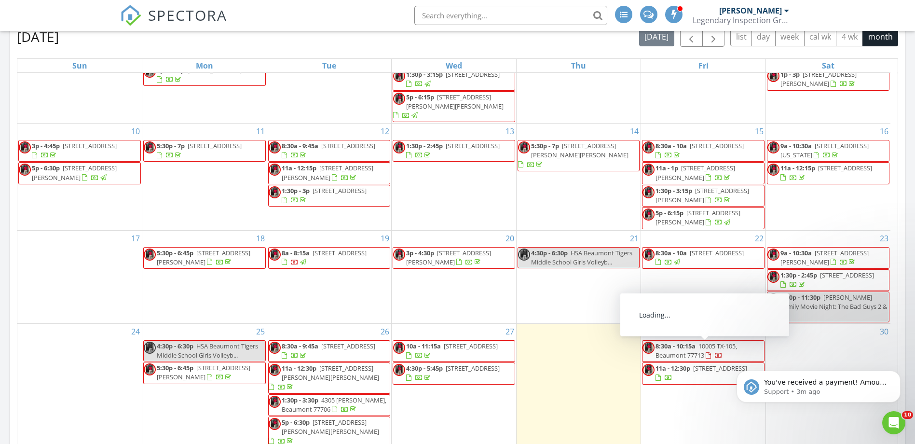
click at [718, 364] on span "3202 Ave G, Nederland 77627" at bounding box center [720, 368] width 54 height 9
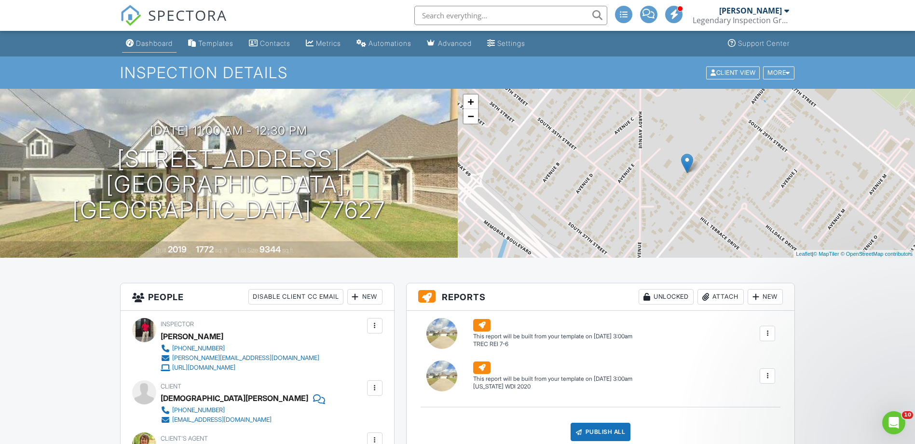
type textarea "code: 0007"
click at [150, 40] on div "Dashboard" at bounding box center [154, 43] width 37 height 8
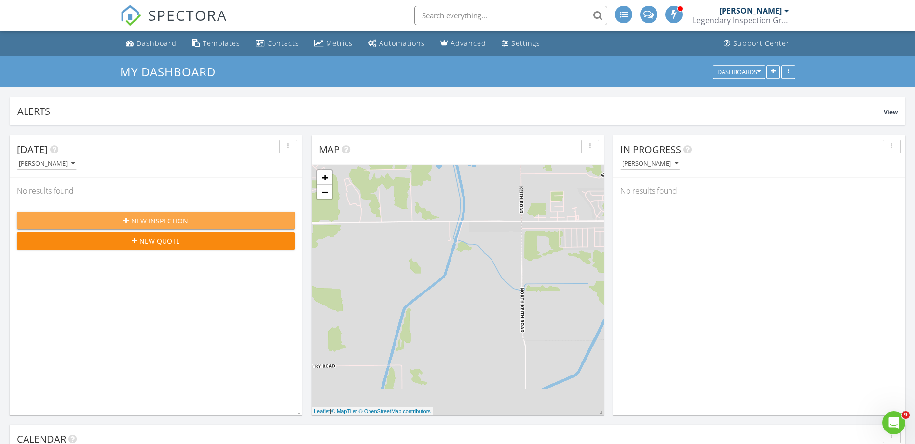
click at [185, 220] on span "New Inspection" at bounding box center [159, 221] width 57 height 10
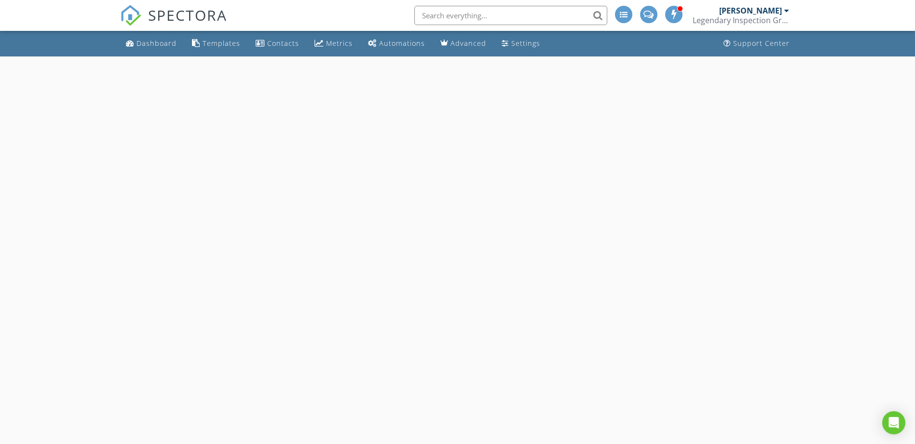
select select "7"
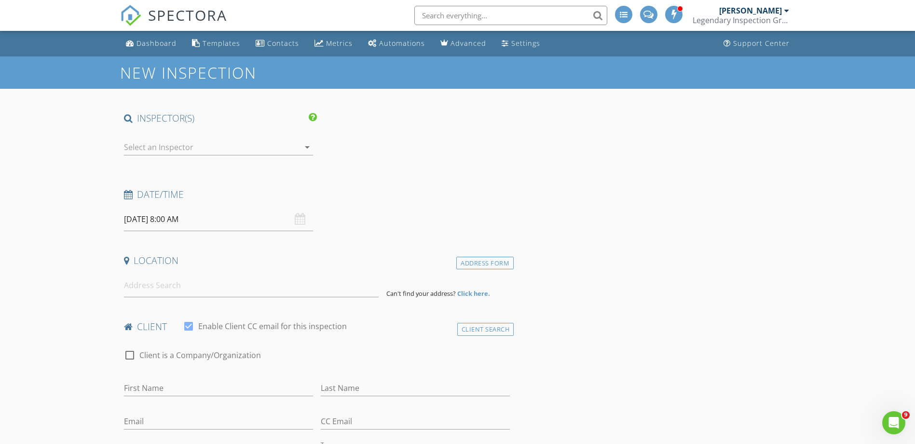
click at [243, 214] on input "[DATE] 8:00 AM" at bounding box center [218, 219] width 189 height 24
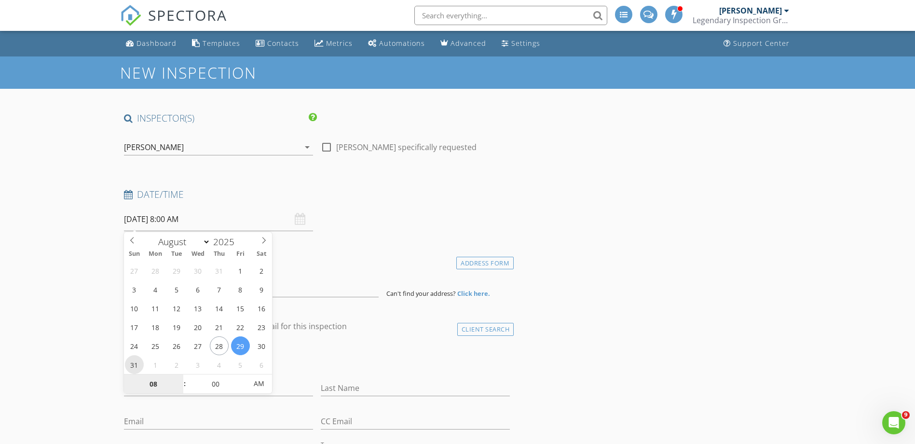
type input "[DATE] 8:00 AM"
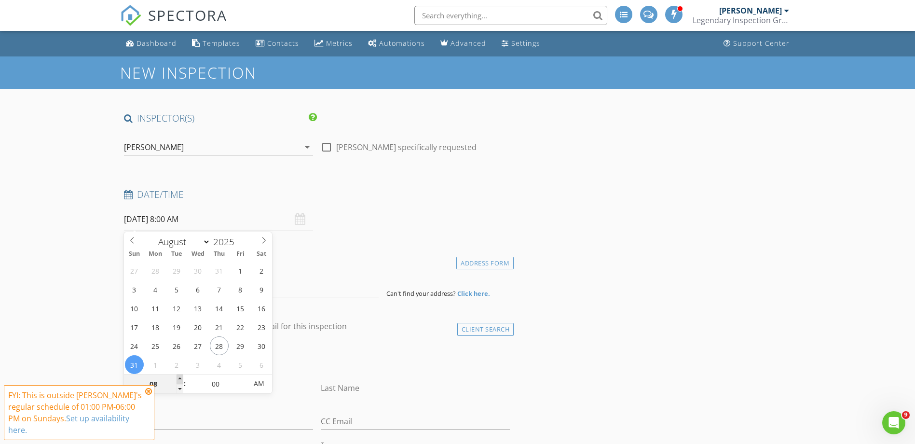
type input "09"
type input "[DATE] 9:00 AM"
click at [181, 378] on span at bounding box center [180, 379] width 7 height 10
type input "10"
type input "[DATE] 10:00 AM"
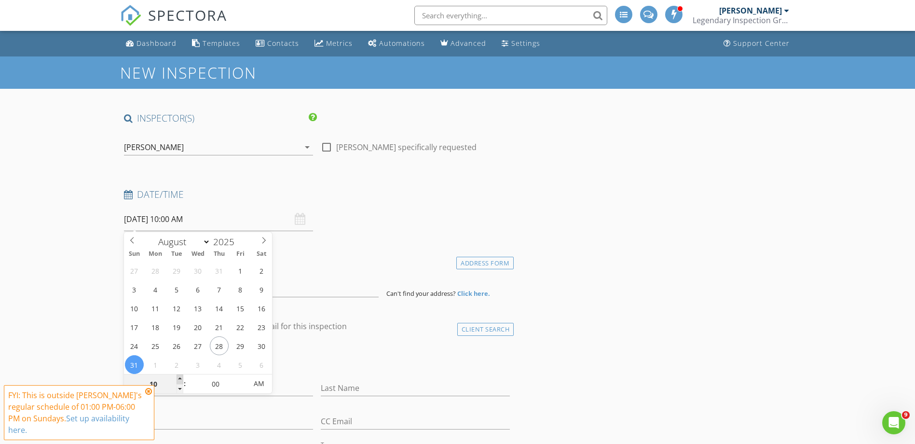
click at [181, 378] on span at bounding box center [180, 379] width 7 height 10
type input "11"
type input "[DATE] 11:00 AM"
click at [181, 378] on span at bounding box center [180, 379] width 7 height 10
type input "12"
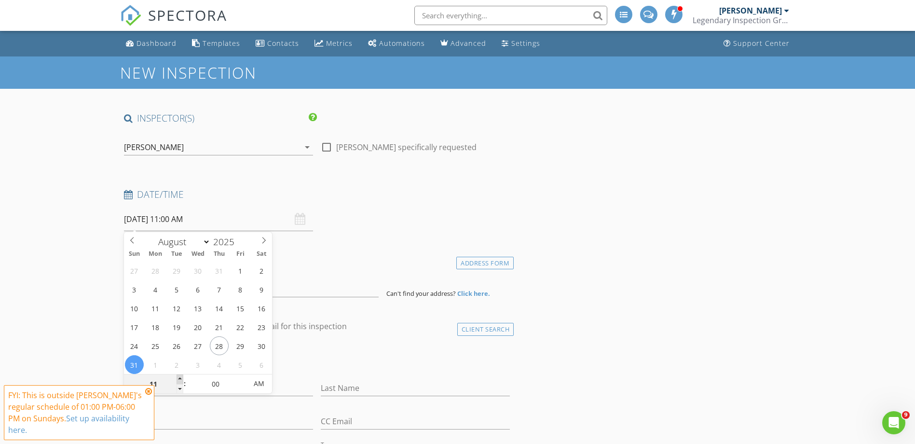
type input "08/31/2025 12:00 PM"
click at [180, 378] on span at bounding box center [180, 379] width 7 height 10
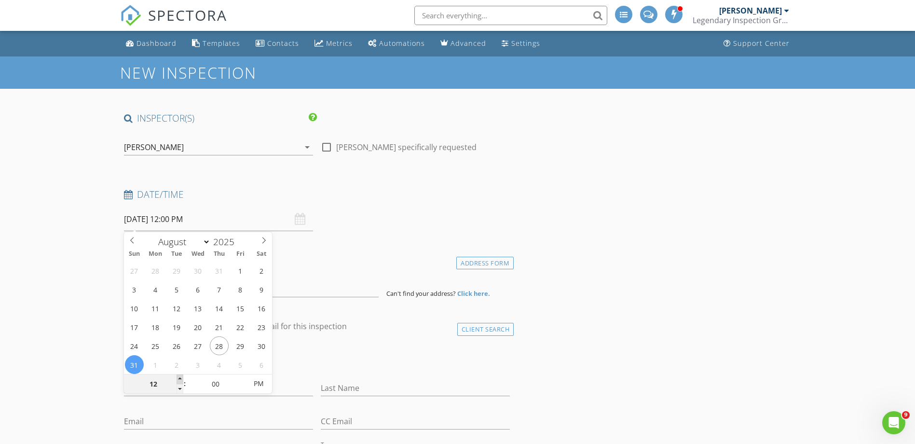
type input "01"
type input "08/31/2025 1:00 PM"
click at [180, 378] on span at bounding box center [180, 379] width 7 height 10
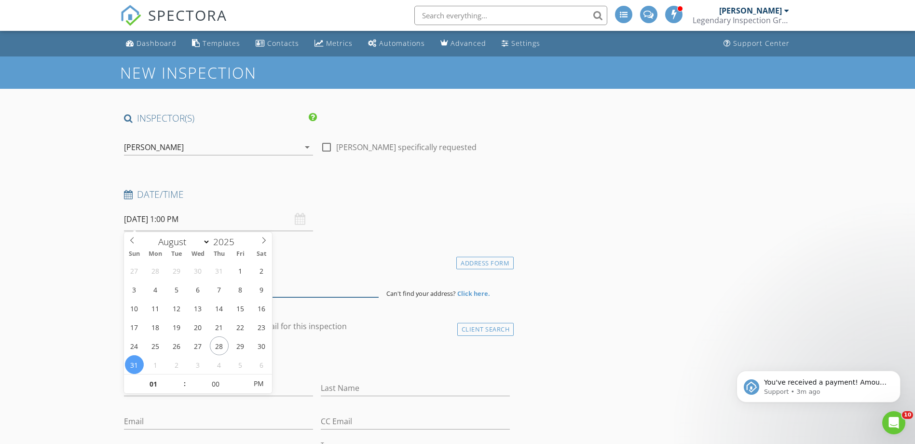
click at [338, 291] on input at bounding box center [251, 286] width 255 height 24
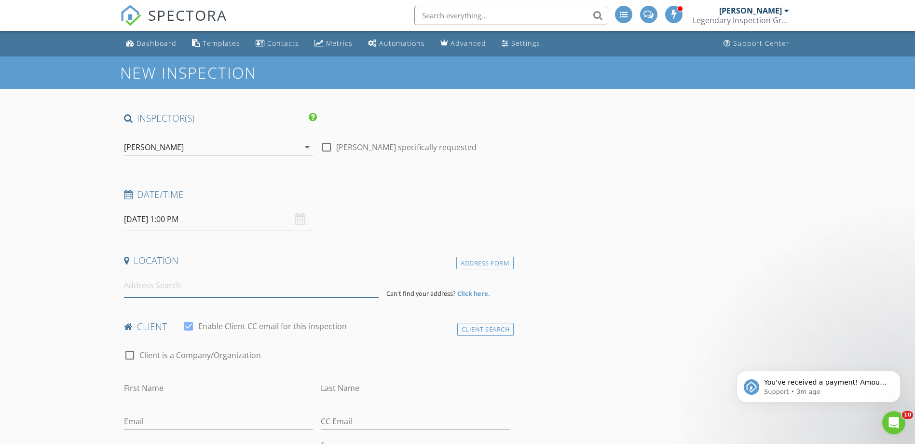
click at [338, 287] on input at bounding box center [251, 286] width 255 height 24
click at [900, 374] on icon "Dismiss notification" at bounding box center [897, 373] width 5 height 5
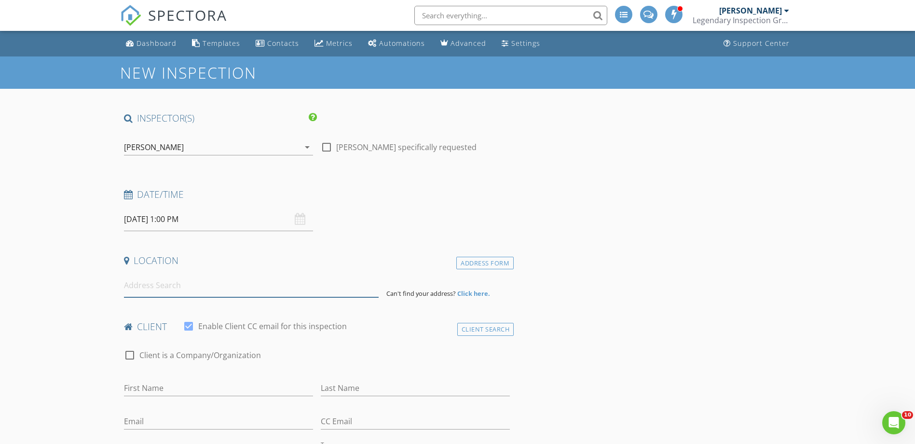
click at [150, 282] on input at bounding box center [251, 286] width 255 height 24
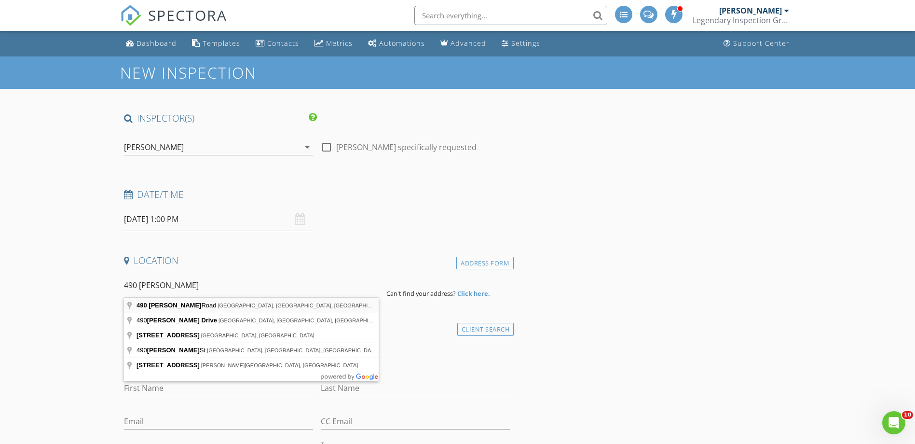
type input "490 Junker Road, Beaumont, TX, USA"
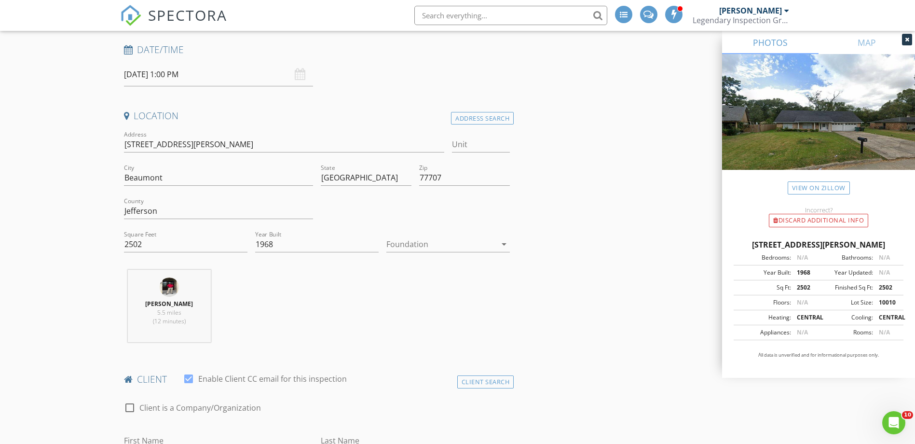
scroll to position [241, 0]
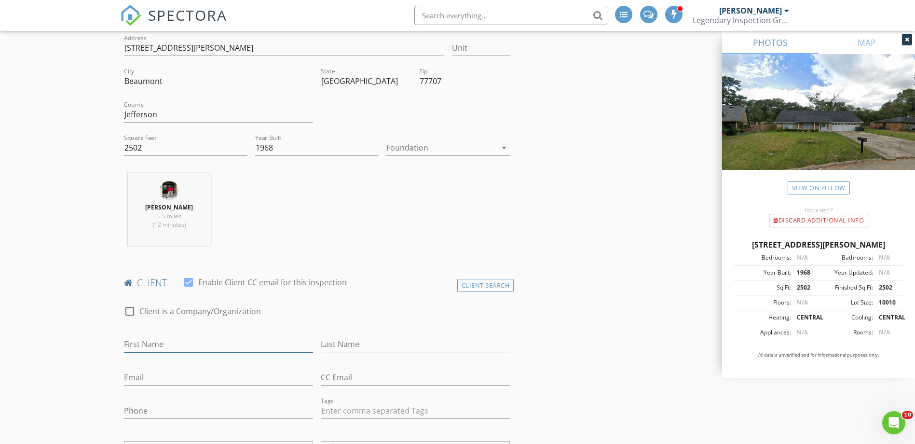
click at [150, 350] on input "First Name" at bounding box center [218, 344] width 189 height 16
type input "Mitchell"
type input "Clemons"
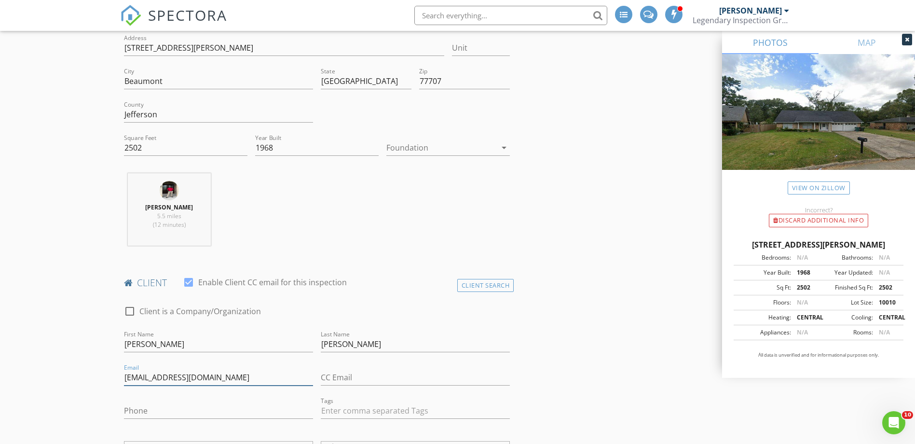
type input "mitchellclmns81@gmail.com"
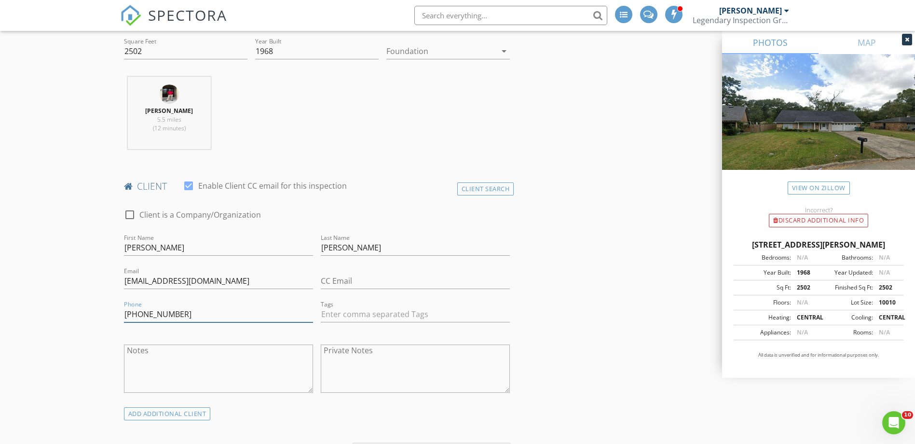
scroll to position [482, 0]
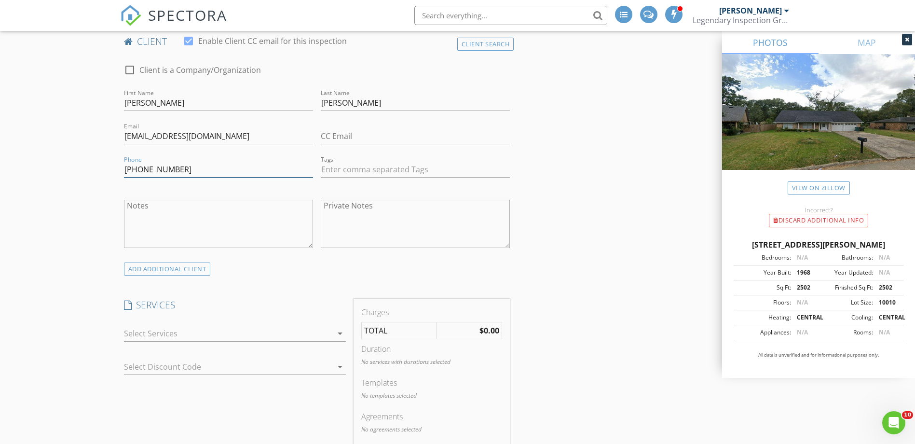
type input "409-221-1156"
click at [264, 337] on div at bounding box center [228, 333] width 208 height 15
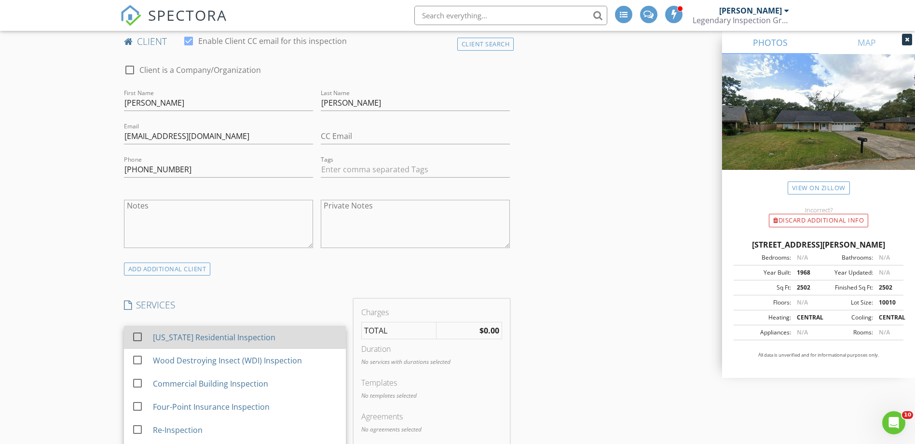
click at [246, 340] on div "[US_STATE] Residential Inspection" at bounding box center [213, 337] width 123 height 12
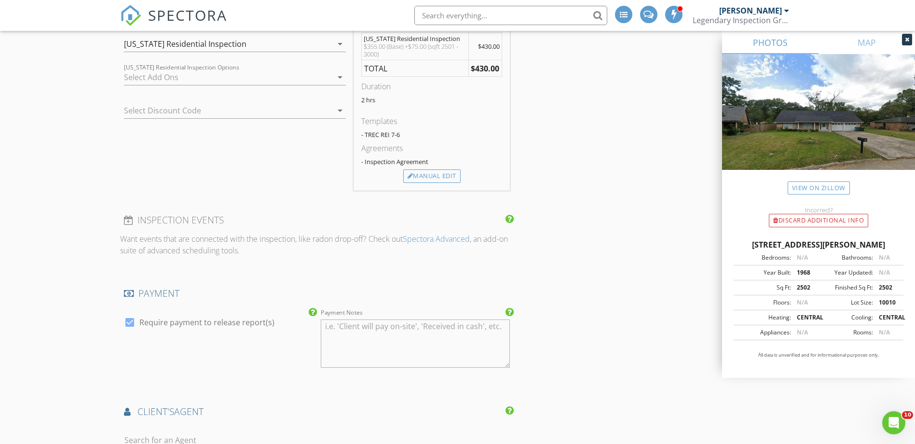
scroll to position [868, 0]
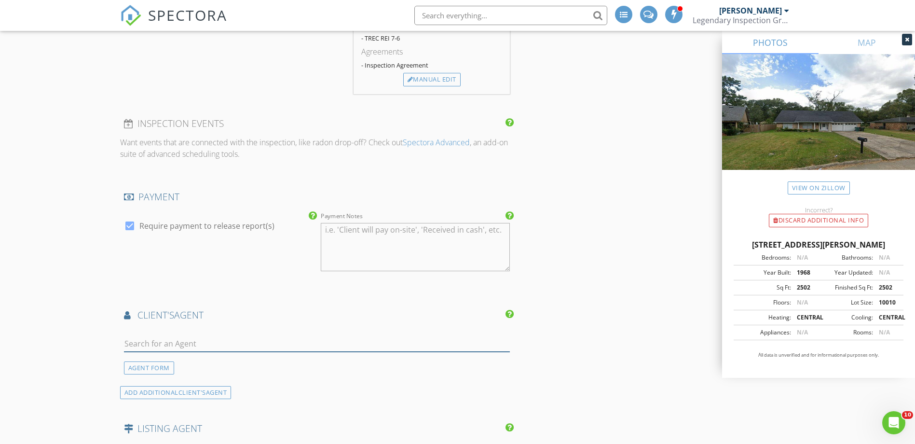
click at [219, 338] on input "text" at bounding box center [317, 344] width 386 height 16
type input "monique"
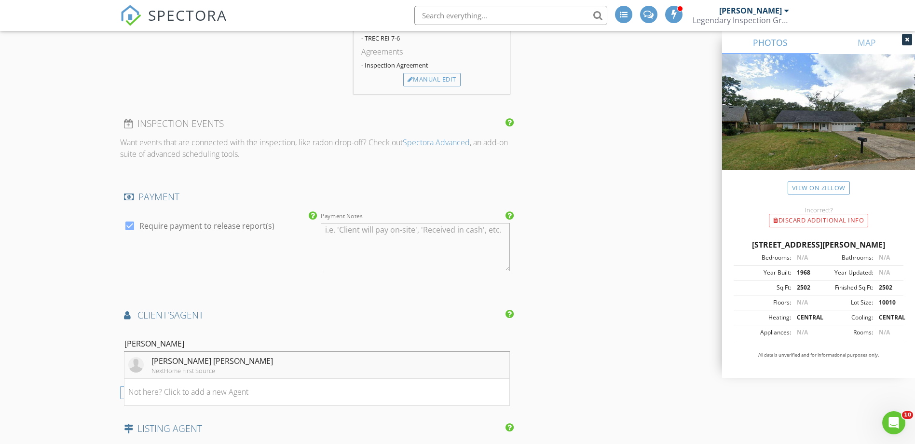
click at [191, 362] on div "Monique Victoria" at bounding box center [213, 361] width 122 height 12
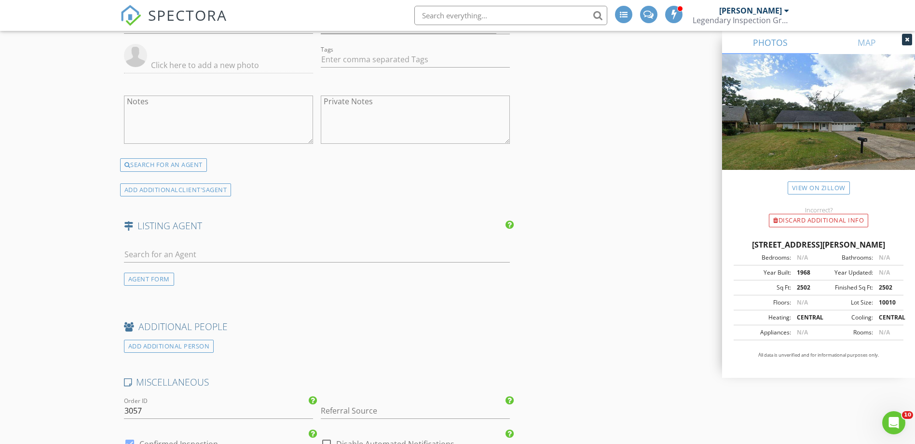
scroll to position [1399, 0]
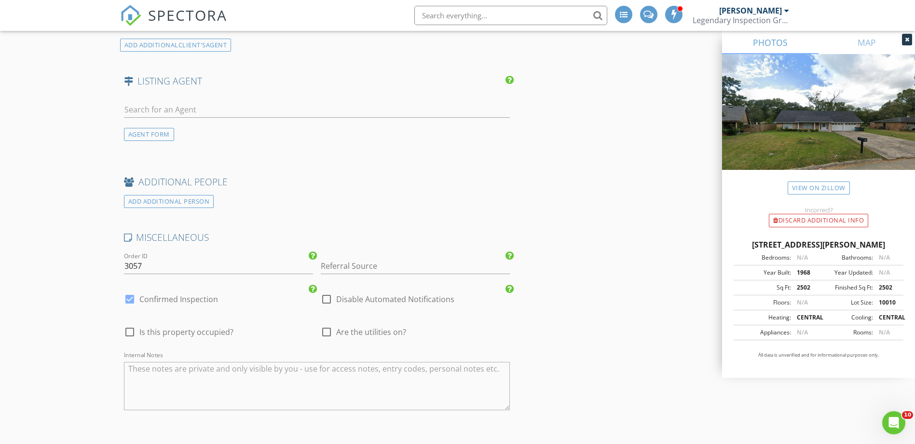
click at [228, 400] on textarea "Internal Notes" at bounding box center [317, 386] width 386 height 48
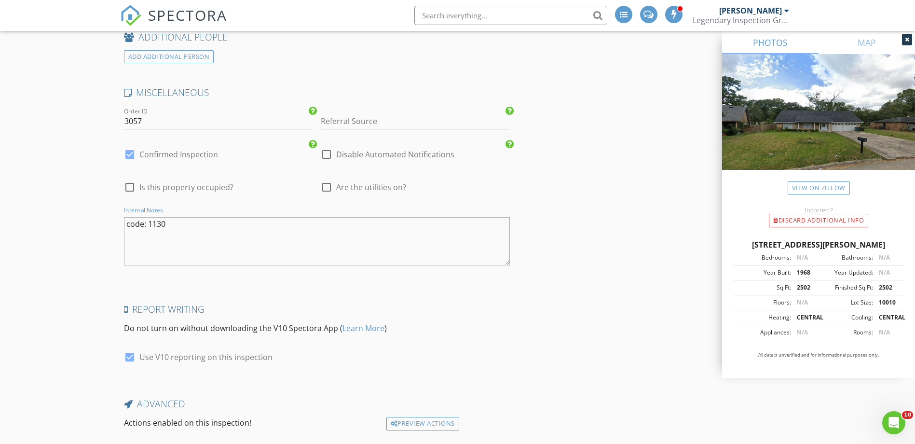
scroll to position [1610, 0]
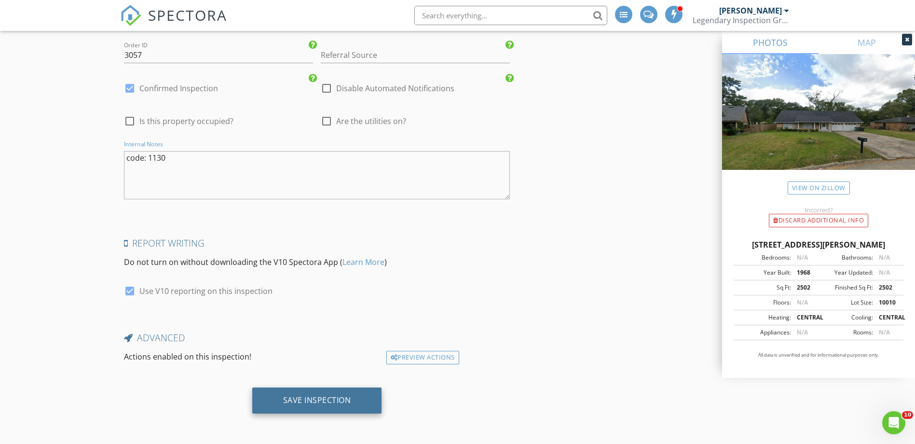
type textarea "code: 1130"
click at [288, 400] on div "Save Inspection" at bounding box center [317, 400] width 68 height 10
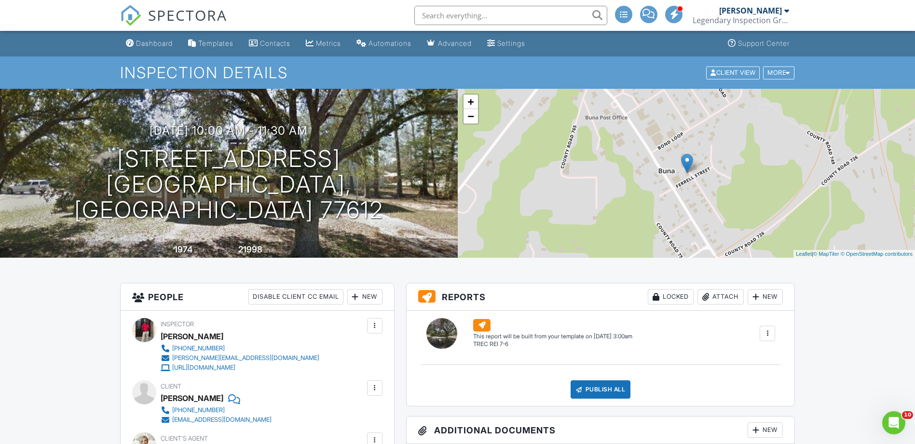
click at [168, 41] on div "Dashboard" at bounding box center [154, 43] width 37 height 8
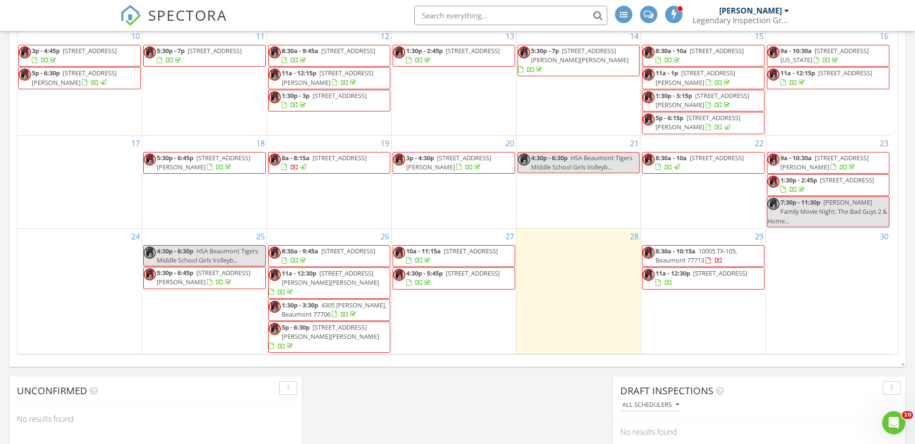
scroll to position [195, 0]
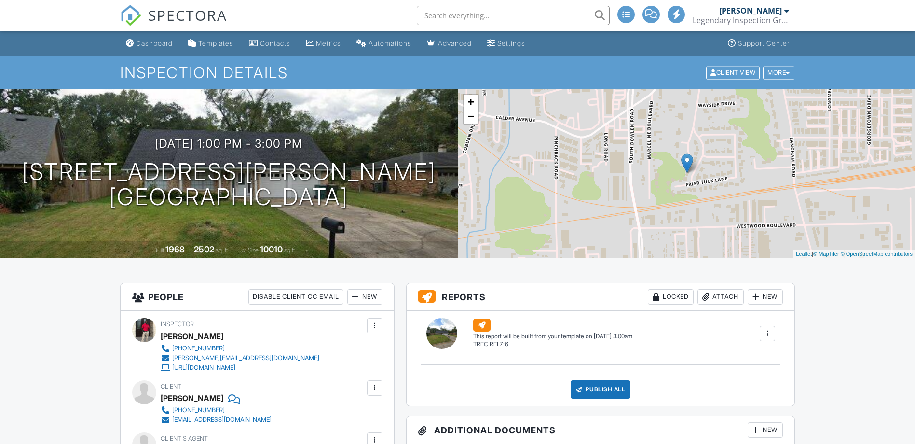
click at [145, 48] on link "Dashboard" at bounding box center [149, 44] width 55 height 18
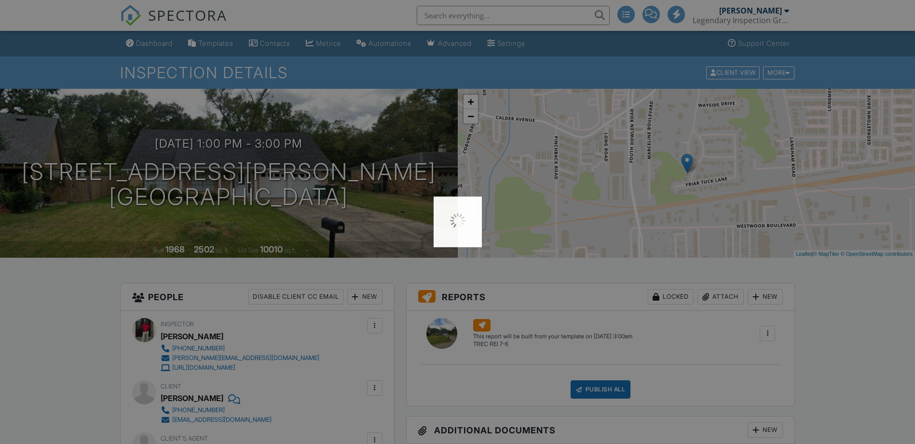
click at [150, 45] on div at bounding box center [457, 222] width 915 height 444
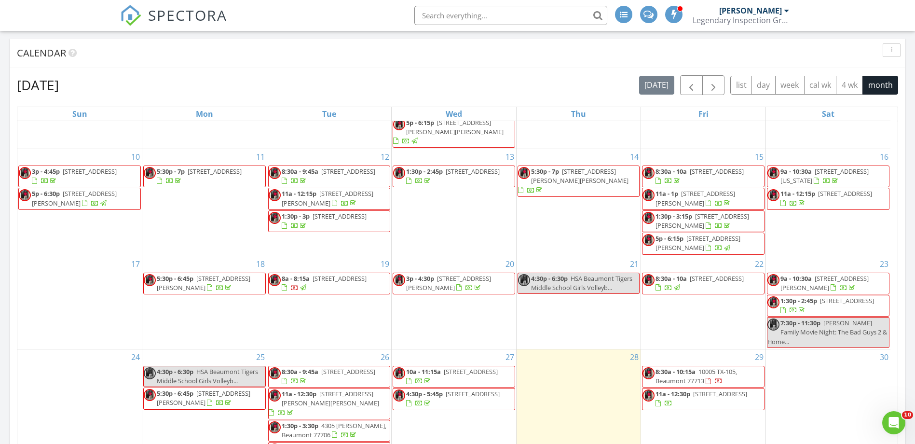
scroll to position [482, 0]
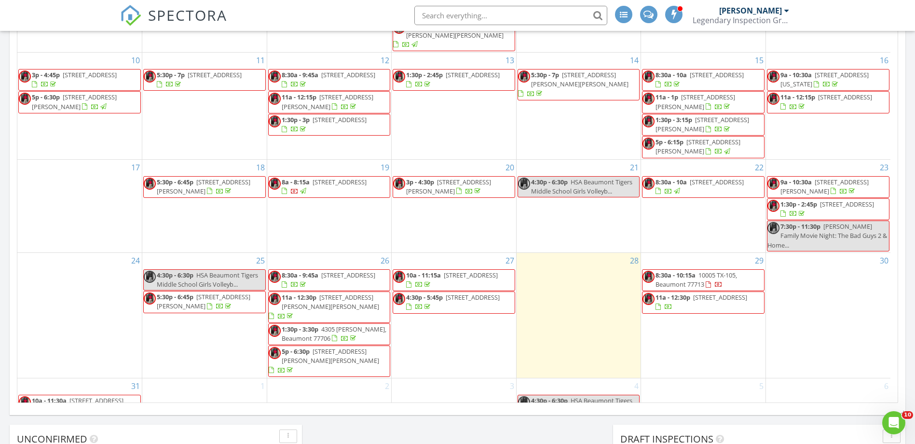
click at [86, 396] on span "[STREET_ADDRESS]" at bounding box center [96, 400] width 54 height 9
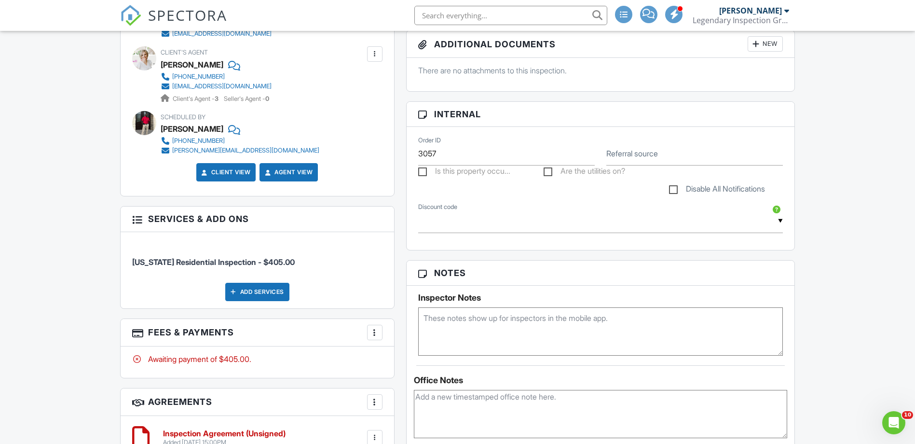
scroll to position [482, 0]
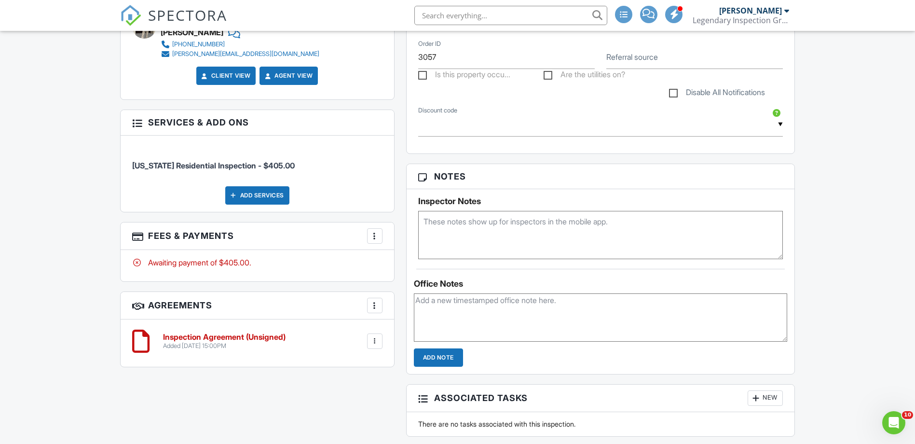
click at [463, 248] on textarea at bounding box center [600, 235] width 365 height 48
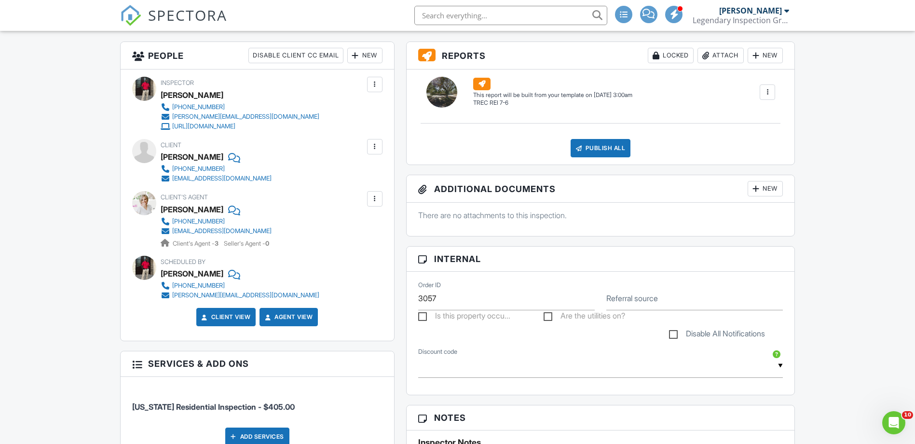
scroll to position [0, 0]
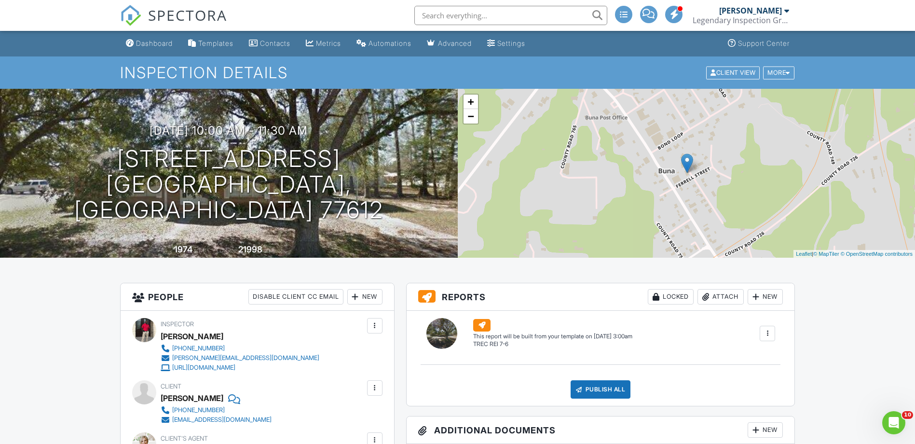
type textarea "code: 3355"
click at [141, 38] on link "Dashboard" at bounding box center [149, 44] width 55 height 18
